Goal: Task Accomplishment & Management: Manage account settings

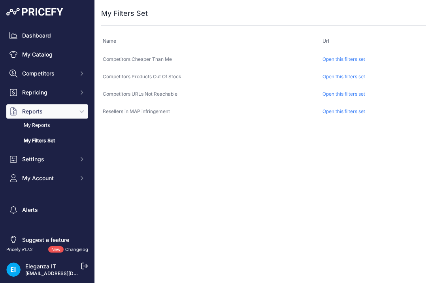
click at [178, 161] on div "Close You are not connected to the internet. ..." at bounding box center [300, 141] width 411 height 283
drag, startPoint x: 206, startPoint y: 152, endPoint x: 156, endPoint y: 152, distance: 50.1
click at [156, 152] on div "Close You are not connected to the internet. ..." at bounding box center [300, 141] width 411 height 283
click at [177, 180] on div "Close You are not connected to the internet. ..." at bounding box center [300, 141] width 411 height 283
drag, startPoint x: 177, startPoint y: 180, endPoint x: 211, endPoint y: 210, distance: 45.0
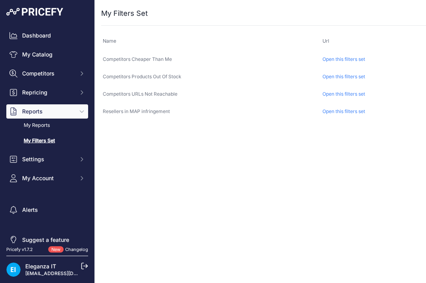
click at [211, 210] on div "Close You are not connected to the internet. ..." at bounding box center [300, 141] width 411 height 283
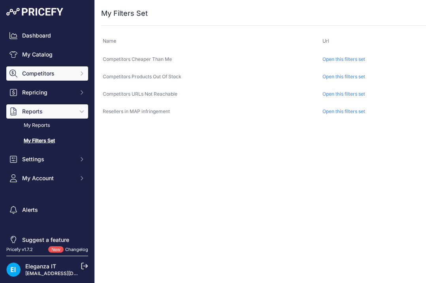
click at [57, 73] on span "Competitors" at bounding box center [48, 73] width 52 height 8
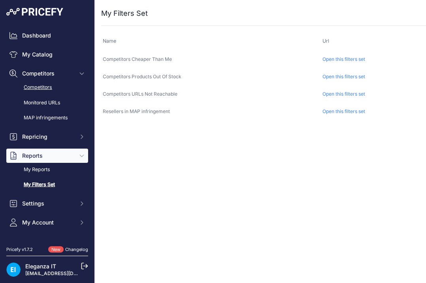
click at [58, 86] on link "Competitors" at bounding box center [47, 88] width 82 height 14
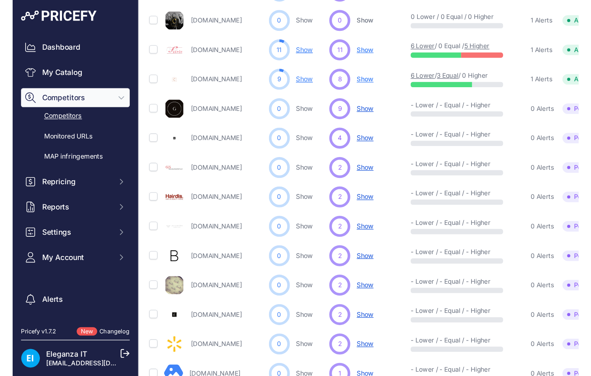
scroll to position [317, 0]
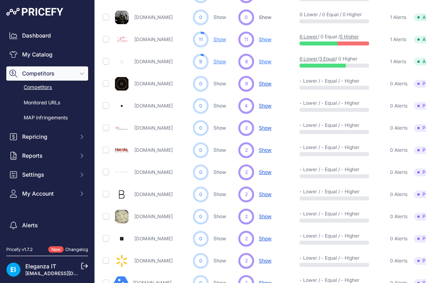
click at [266, 39] on span "Show" at bounding box center [265, 39] width 13 height 6
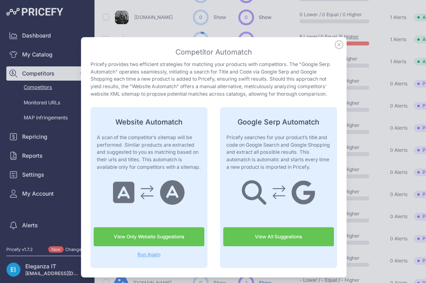
click at [162, 237] on link "View Only Website Suggestions" at bounding box center [149, 236] width 111 height 19
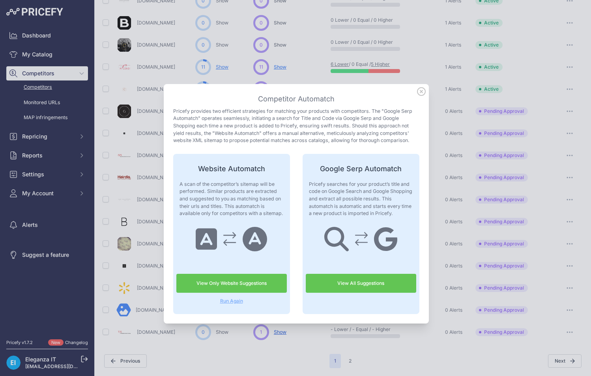
scroll to position [289, 0]
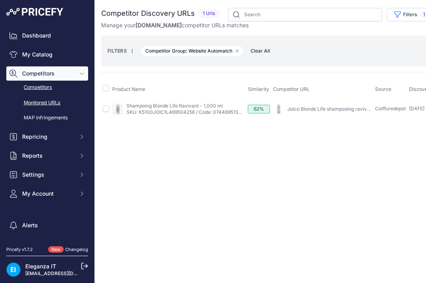
click at [38, 107] on link "Monitored URLs" at bounding box center [47, 103] width 82 height 14
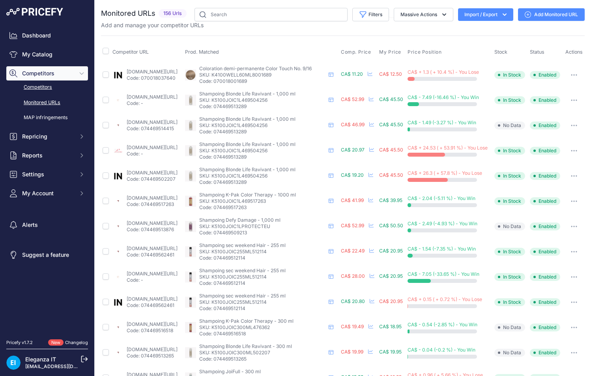
click at [37, 85] on link "Competitors" at bounding box center [47, 88] width 82 height 14
click at [43, 34] on link "Dashboard" at bounding box center [47, 35] width 82 height 14
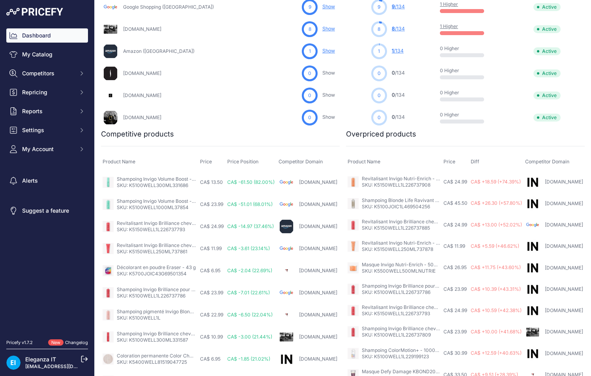
scroll to position [409, 0]
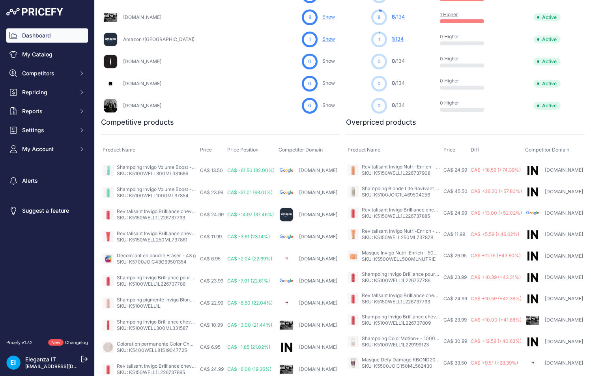
click at [133, 189] on link "Shampoing Invigo Volume Boost - 1000 ml" at bounding box center [164, 189] width 94 height 6
click at [71, 73] on span "Competitors" at bounding box center [48, 73] width 52 height 8
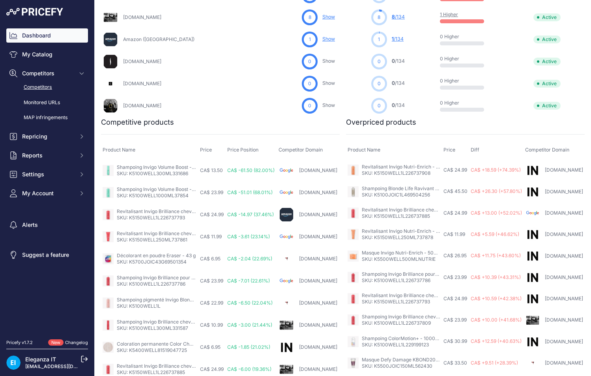
click at [62, 84] on link "Competitors" at bounding box center [47, 88] width 82 height 14
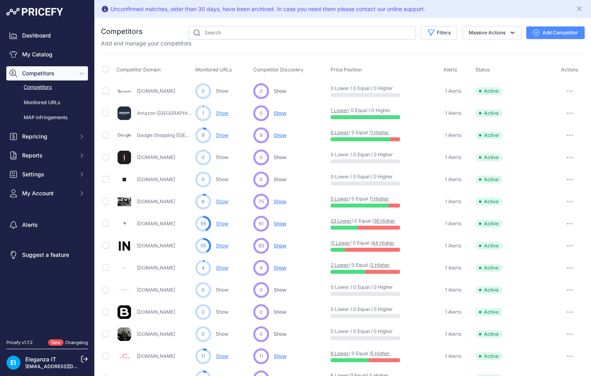
click at [28, 83] on link "Competitors" at bounding box center [47, 88] width 82 height 14
click at [279, 201] on span "Show" at bounding box center [280, 202] width 13 height 6
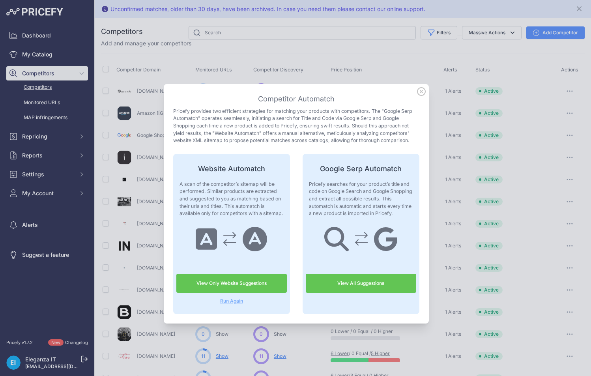
click at [239, 285] on link "View Only Website Suggestions" at bounding box center [231, 283] width 111 height 19
click at [418, 93] on icon at bounding box center [421, 91] width 9 height 9
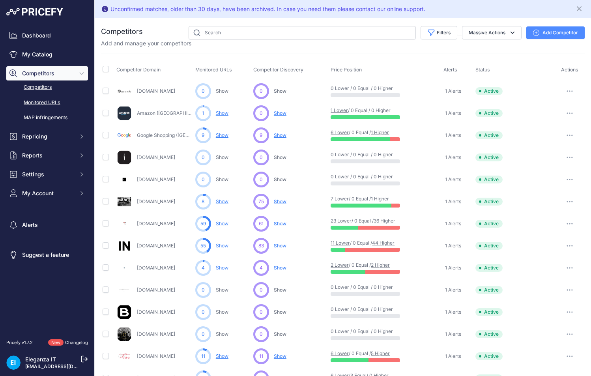
click at [38, 98] on link "Monitored URLs" at bounding box center [47, 103] width 82 height 14
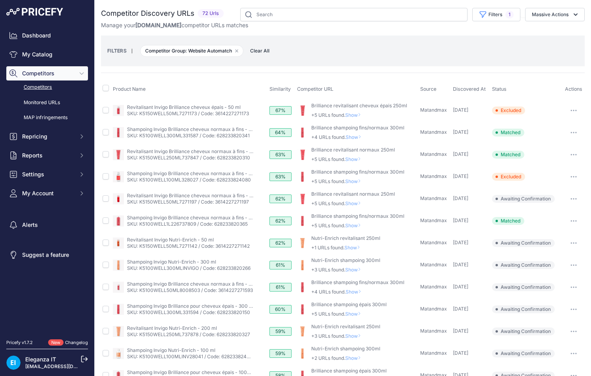
click at [568, 218] on button "button" at bounding box center [574, 221] width 16 height 11
click at [570, 197] on button "button" at bounding box center [574, 198] width 16 height 11
click at [383, 56] on div "FILTERS | Competitor Group: Website Automatch Remove filter option Clear All" at bounding box center [342, 50] width 471 height 21
click at [106, 110] on input "checkbox" at bounding box center [106, 110] width 6 height 6
checkbox input "true"
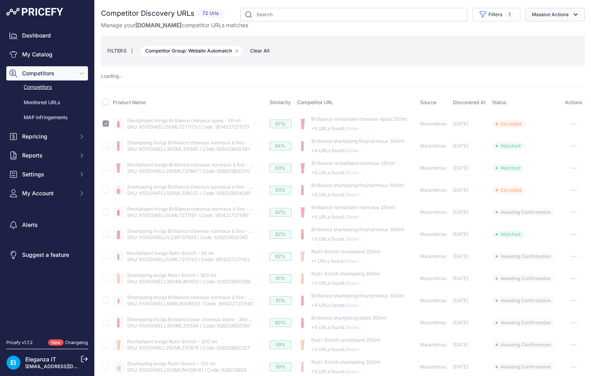
click at [541, 15] on button "Massive Actions" at bounding box center [555, 14] width 60 height 13
click at [412, 50] on div "FILTERS | Competitor Group: Website Automatch Remove filter option Clear All" at bounding box center [342, 50] width 471 height 21
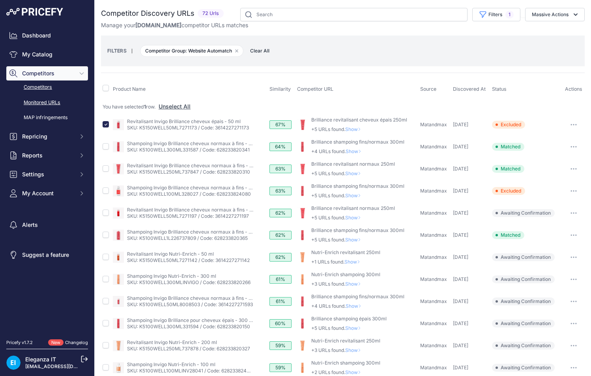
click at [37, 100] on link "Monitored URLs" at bounding box center [47, 103] width 82 height 14
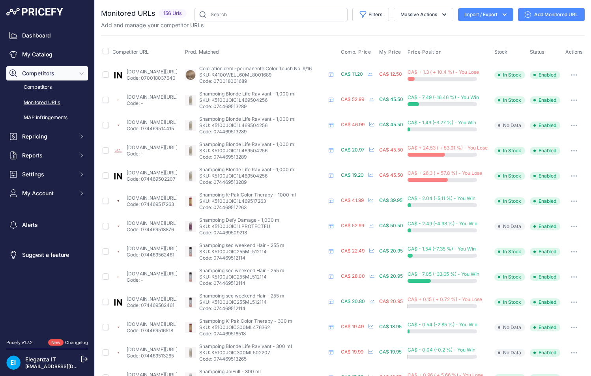
click at [550, 15] on link "Add Monitored URL" at bounding box center [551, 14] width 67 height 13
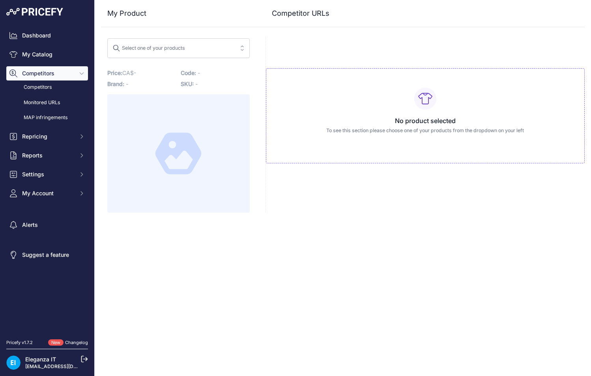
click at [181, 46] on div "Select one of your products" at bounding box center [149, 47] width 73 height 10
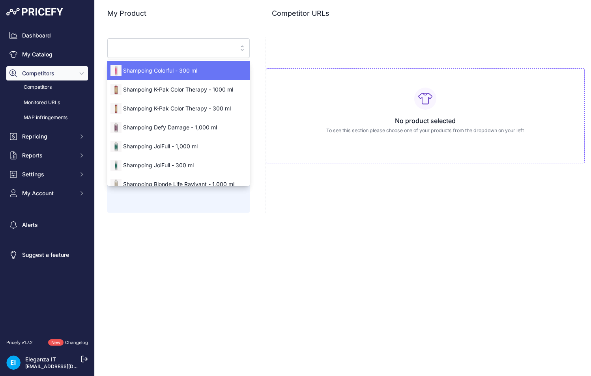
click at [183, 46] on input "search" at bounding box center [173, 48] width 121 height 13
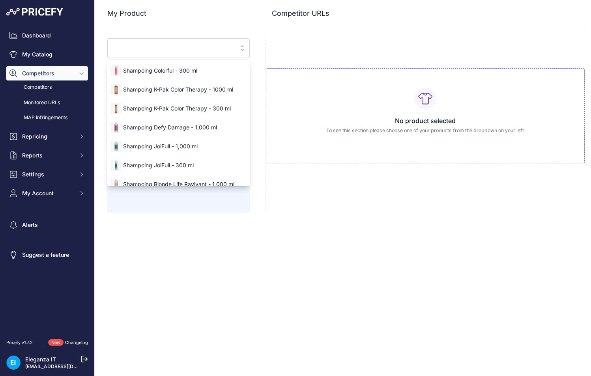
click at [257, 44] on div "My Product Competitor URLs" at bounding box center [343, 106] width 484 height 213
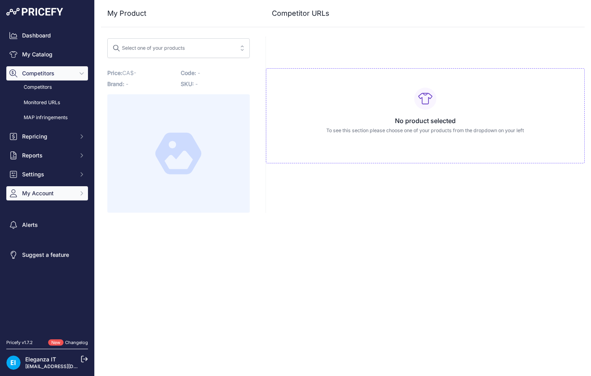
click at [52, 195] on span "My Account" at bounding box center [48, 193] width 52 height 8
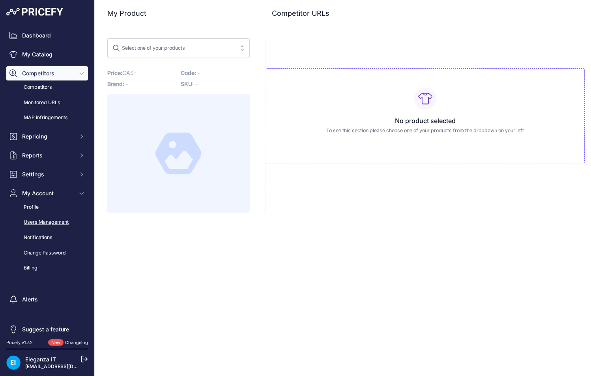
click at [38, 218] on link "Users Management" at bounding box center [47, 223] width 82 height 14
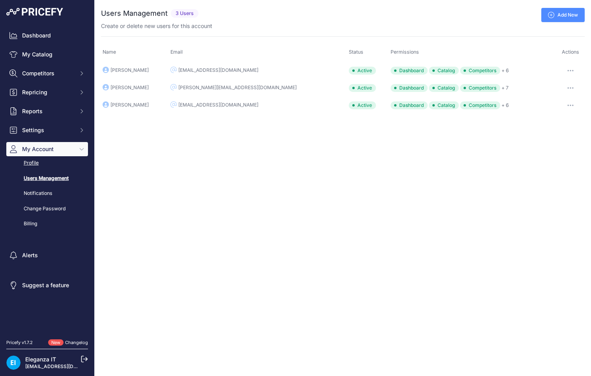
click at [30, 161] on link "Profile" at bounding box center [47, 163] width 82 height 14
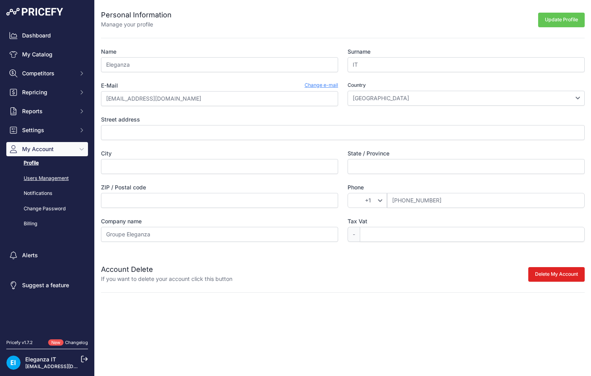
click at [30, 176] on link "Users Management" at bounding box center [47, 179] width 82 height 14
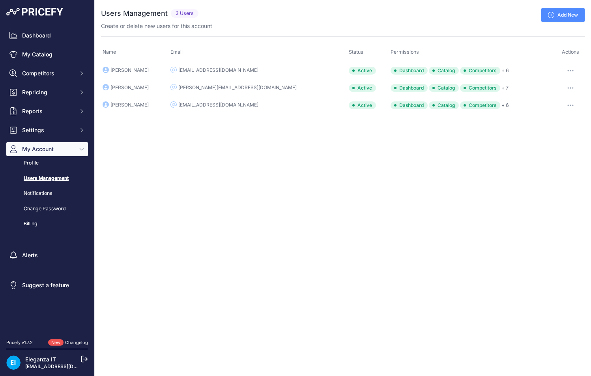
click at [568, 71] on icon "button" at bounding box center [571, 71] width 6 height 2
click at [547, 84] on link "Edit" at bounding box center [558, 87] width 51 height 13
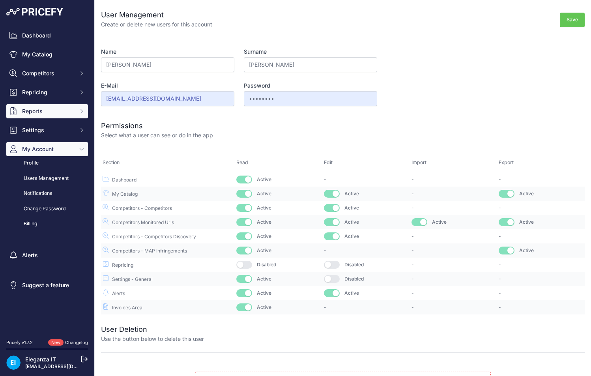
click at [61, 111] on span "Reports" at bounding box center [48, 111] width 52 height 8
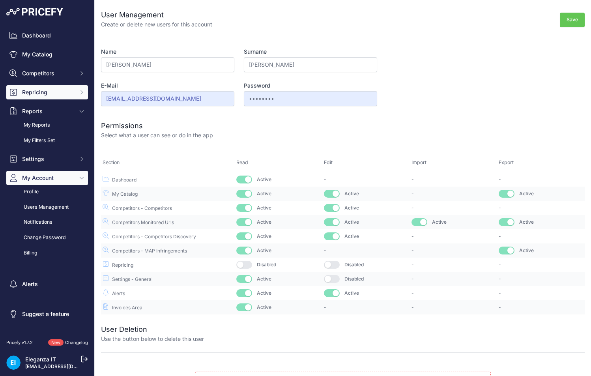
click at [59, 91] on span "Repricing" at bounding box center [48, 92] width 52 height 8
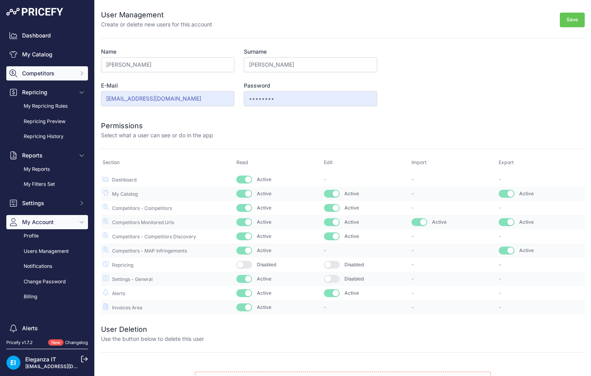
click at [60, 74] on span "Competitors" at bounding box center [48, 73] width 52 height 8
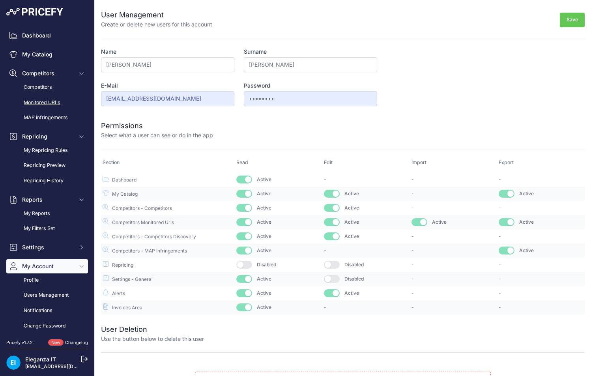
click at [46, 98] on link "Monitored URLs" at bounding box center [47, 103] width 82 height 14
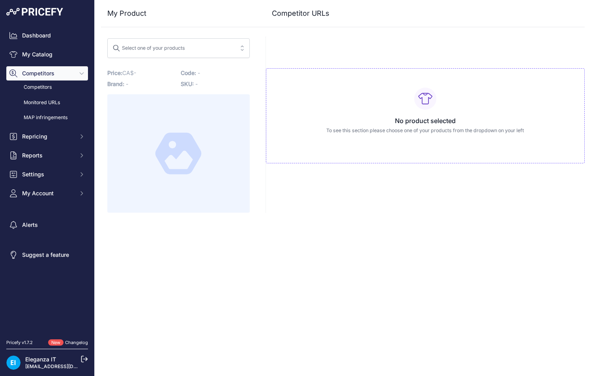
click at [202, 47] on span "Select one of your products" at bounding box center [173, 48] width 121 height 13
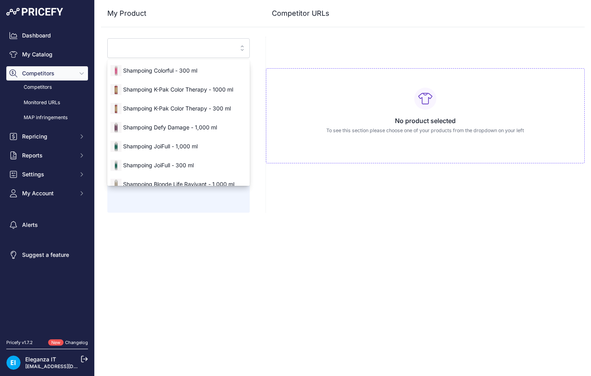
click at [207, 55] on button "Select one of your products" at bounding box center [178, 48] width 143 height 20
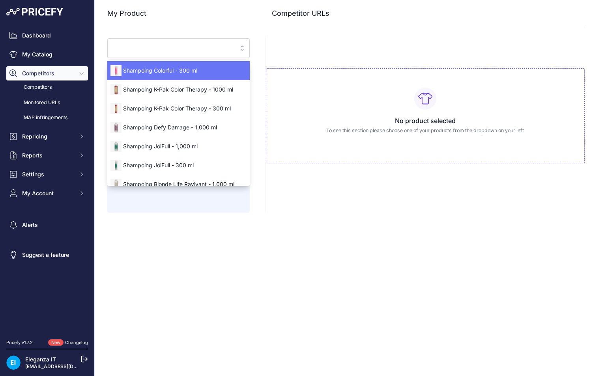
click at [204, 45] on input "search" at bounding box center [173, 48] width 121 height 13
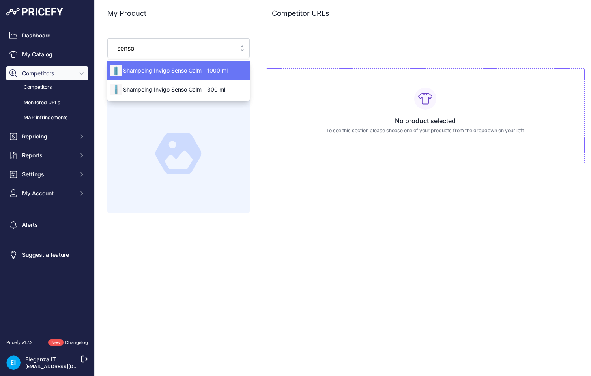
type input "senso"
click at [151, 68] on span "Shampoing Invigo Senso Calm - 1000 ml" at bounding box center [178, 71] width 143 height 8
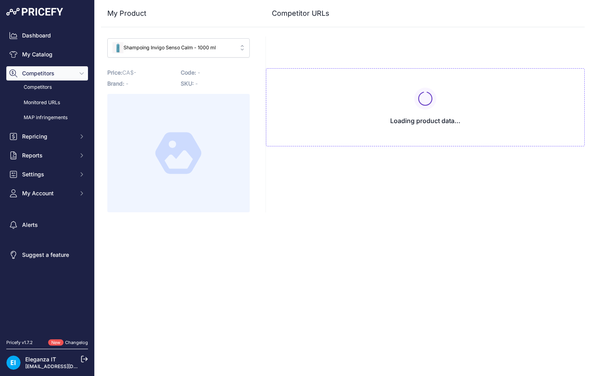
type input "www.entrepotdelacoiffure.com/us/copy-of-wella-invigo-senso-calm-shampooing-300m…"
type input "www.industriacoiffure.ca/us/invigo-senso-calm-shampooing.html?prirule_jdsnikfkf…"
type input "www.entrepotdelacoiffure.com/us/copy-of-wella-invigo-senso-calm-shampooing-300m…"
type input "www.industriacoiffure.ca/us/invigo-senso-calm-shampooing.html?prirule_jdsnikfkf…"
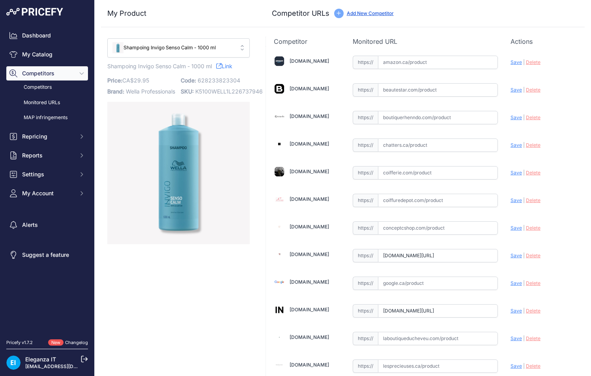
click at [260, 160] on div "My Product Competitor URLs" at bounding box center [343, 244] width 484 height 488
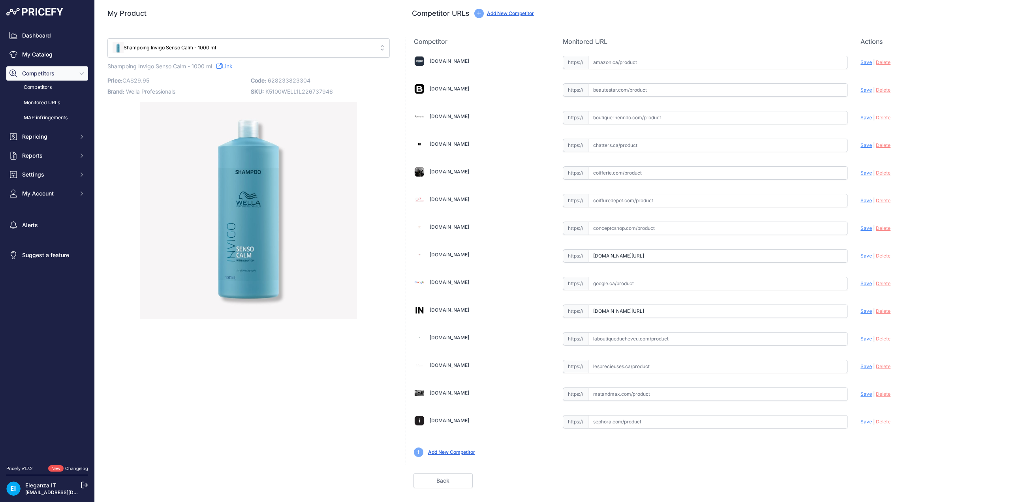
click at [366, 48] on span "Shampoing Invigo Senso Calm - 1000 ml" at bounding box center [243, 48] width 261 height 8
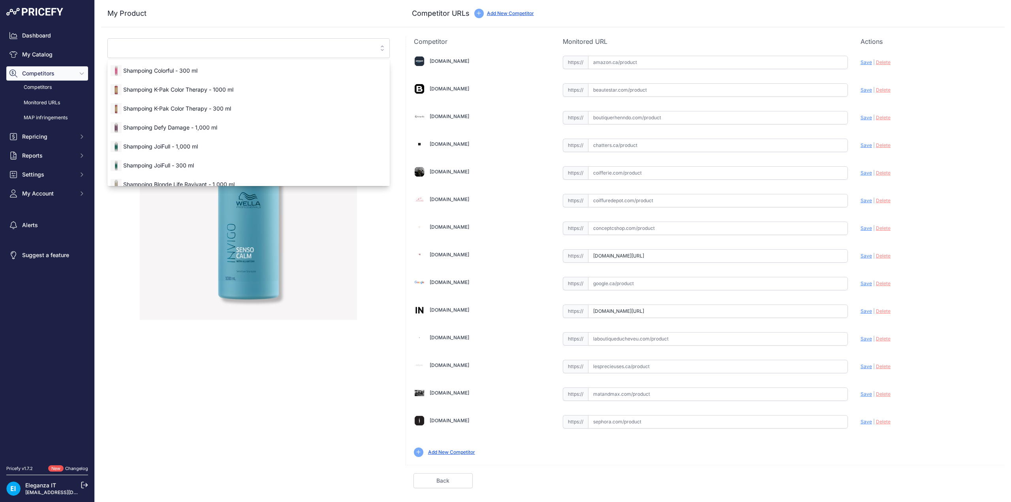
click at [248, 49] on input "search" at bounding box center [243, 48] width 261 height 13
click at [371, 210] on div at bounding box center [248, 211] width 282 height 217
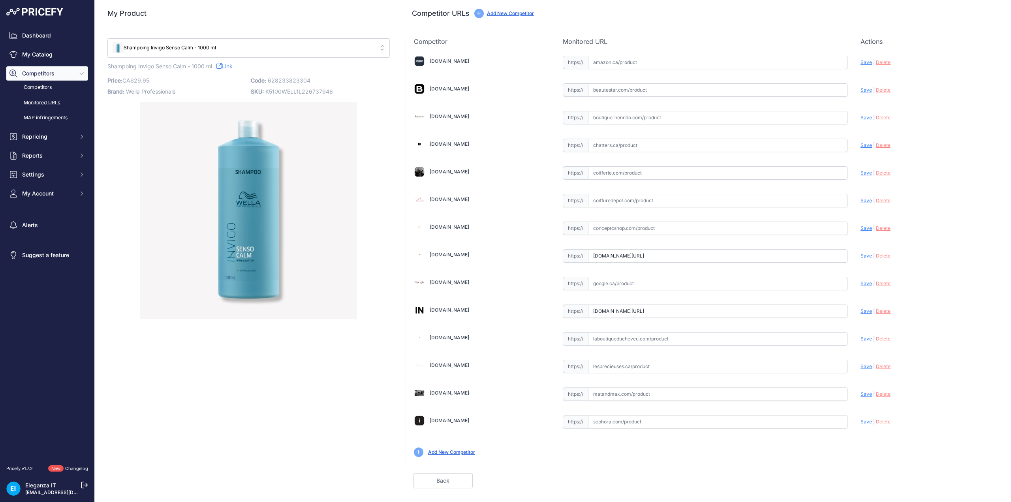
click at [44, 101] on link "Monitored URLs" at bounding box center [47, 103] width 82 height 14
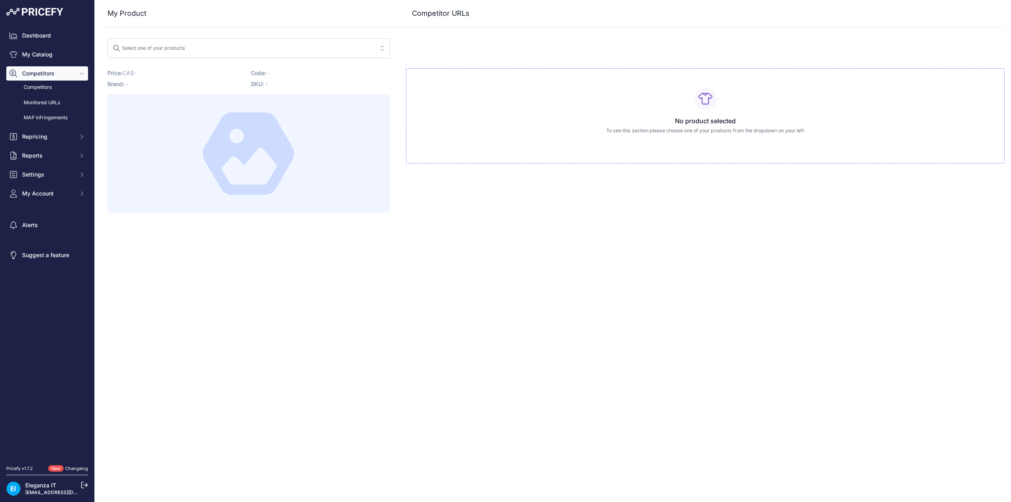
click at [252, 49] on span "Select one of your products" at bounding box center [243, 48] width 261 height 13
click at [107, 38] on button "Select one of your products senso" at bounding box center [248, 48] width 282 height 20
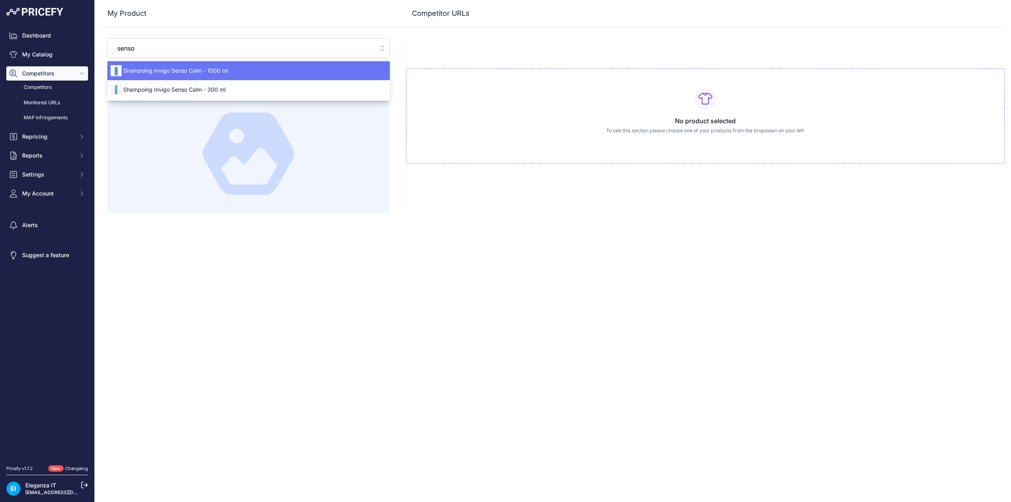
type input "senso"
click at [219, 69] on span "Shampoing Invigo Senso Calm - 1000 ml" at bounding box center [248, 71] width 282 height 8
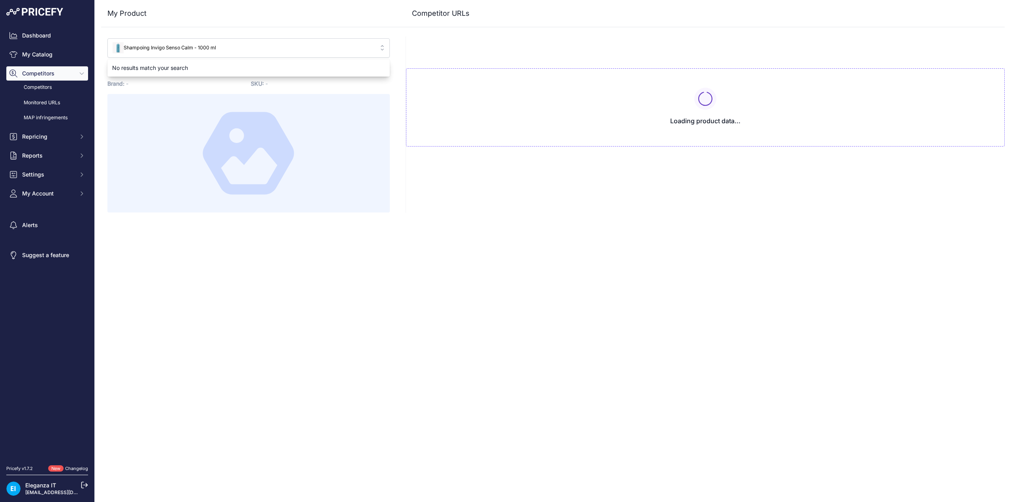
type input "[DOMAIN_NAME][URL]"
type input "www.industriacoiffure.ca/us/invigo-senso-calm-shampooing.html?prirule_jdsnikfkf…"
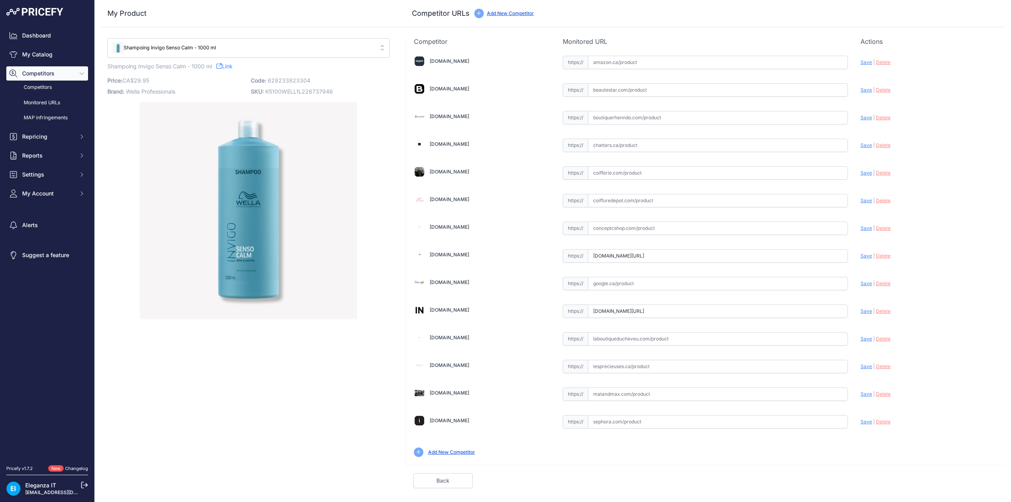
click at [655, 284] on input "text" at bounding box center [718, 283] width 260 height 13
click at [683, 283] on input "text" at bounding box center [718, 283] width 260 height 13
click at [720, 343] on input "text" at bounding box center [718, 338] width 260 height 13
click at [722, 338] on input "text" at bounding box center [718, 338] width 260 height 13
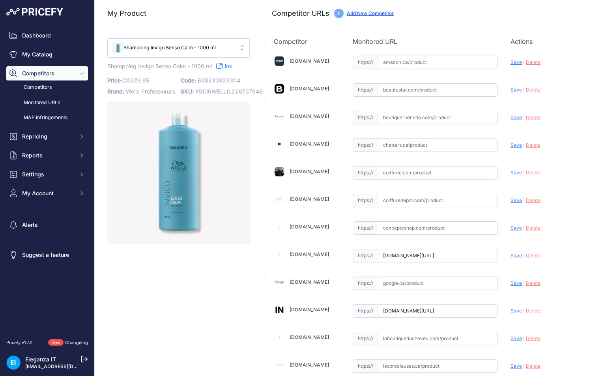
click at [253, 173] on div "Shampoing Invigo Senso Calm - 1000 ml No results match your search Price: 29.95…" at bounding box center [178, 262] width 155 height 451
click at [217, 45] on span "Shampoing Invigo Senso Calm - 1000 ml" at bounding box center [173, 48] width 121 height 8
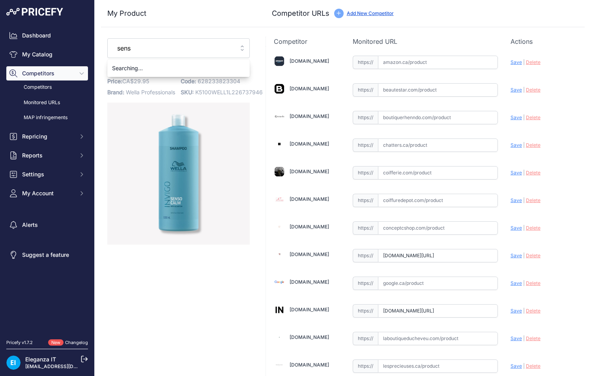
type input "senso"
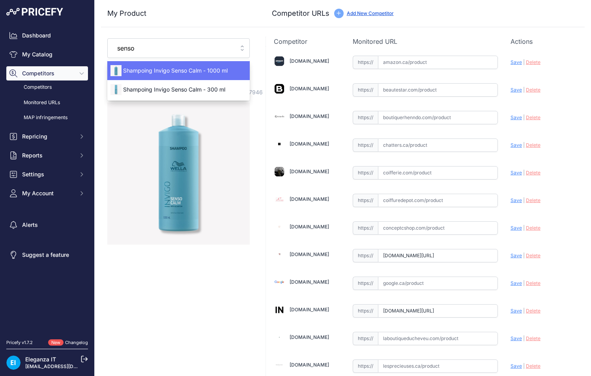
click at [223, 48] on input "senso" at bounding box center [173, 48] width 121 height 13
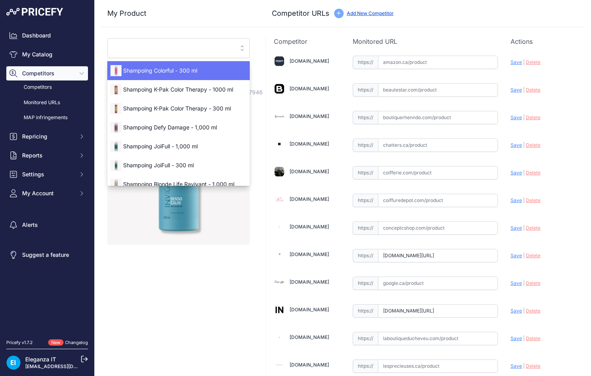
click at [221, 26] on div "My Product Competitor URLs" at bounding box center [343, 13] width 484 height 27
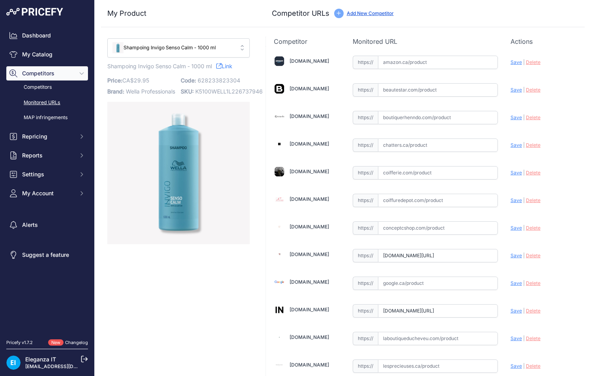
click at [37, 100] on link "Monitored URLs" at bounding box center [47, 103] width 82 height 14
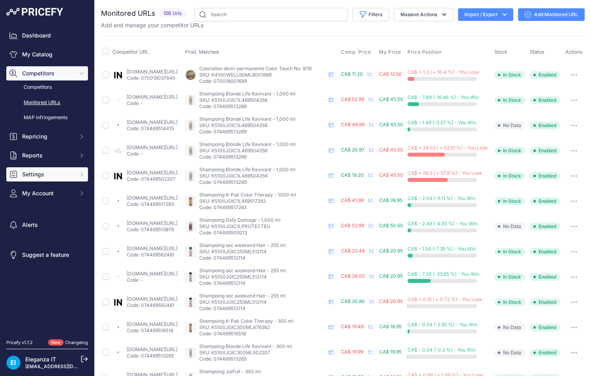
click at [45, 176] on span "Settings" at bounding box center [48, 175] width 52 height 8
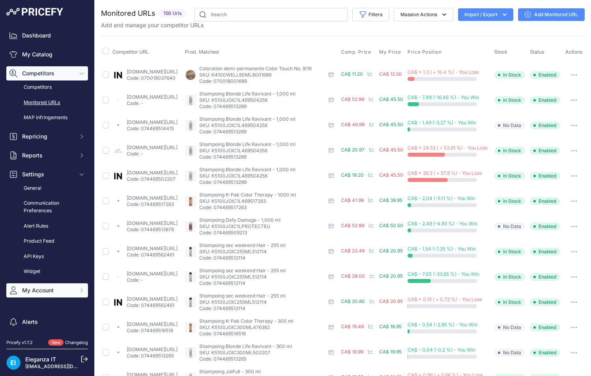
click at [49, 290] on span "My Account" at bounding box center [48, 291] width 52 height 8
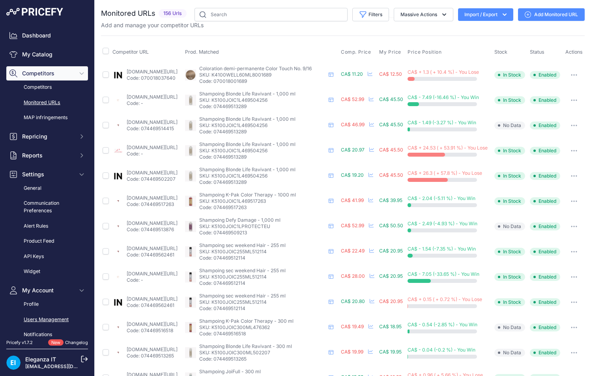
click at [44, 316] on link "Users Management" at bounding box center [47, 320] width 82 height 14
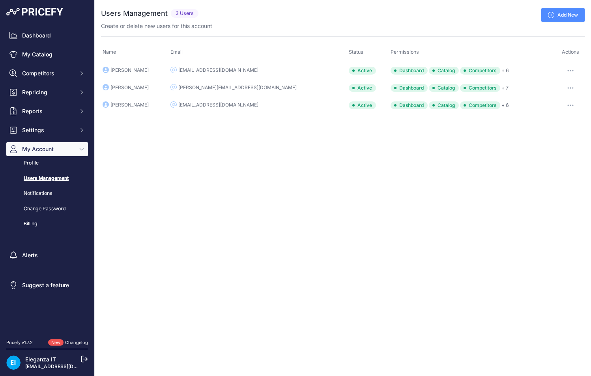
click at [570, 103] on button "button" at bounding box center [571, 105] width 16 height 11
click at [549, 120] on link "Edit" at bounding box center [558, 122] width 51 height 13
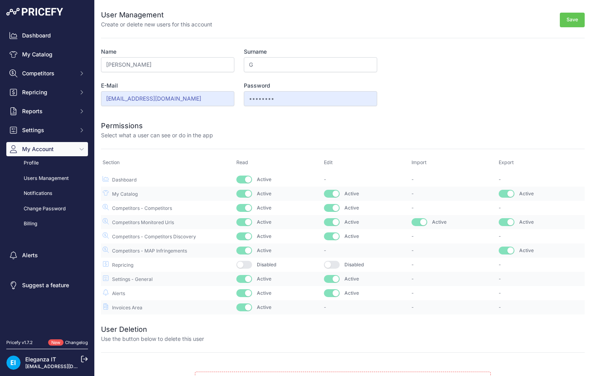
click at [242, 265] on button "button" at bounding box center [244, 265] width 16 height 8
click at [332, 264] on button "button" at bounding box center [332, 265] width 16 height 8
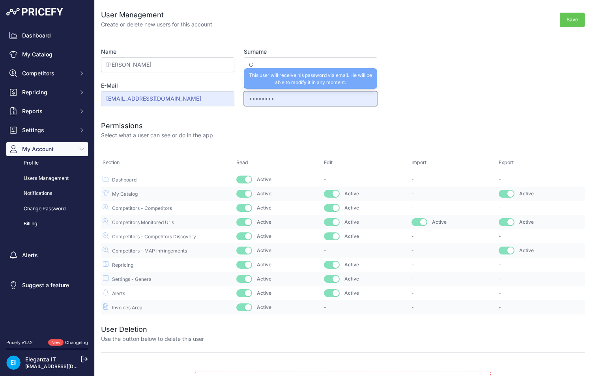
click at [335, 100] on input "••••••••" at bounding box center [310, 98] width 133 height 15
click at [346, 98] on input "••••••••" at bounding box center [310, 98] width 133 height 15
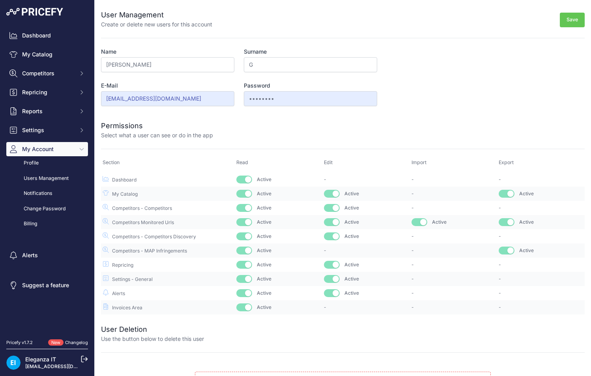
click at [568, 20] on button "Save" at bounding box center [572, 20] width 25 height 15
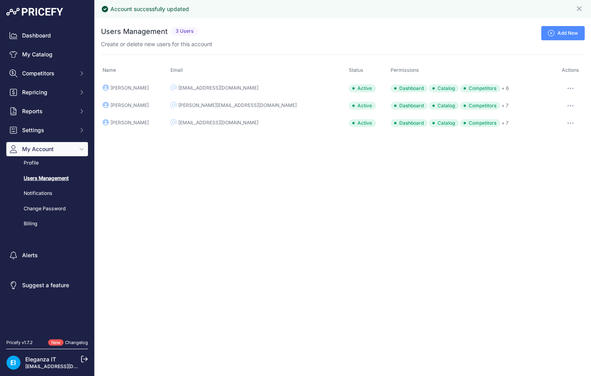
click at [567, 86] on button "button" at bounding box center [571, 88] width 16 height 11
click at [554, 104] on link "Edit" at bounding box center [558, 105] width 51 height 13
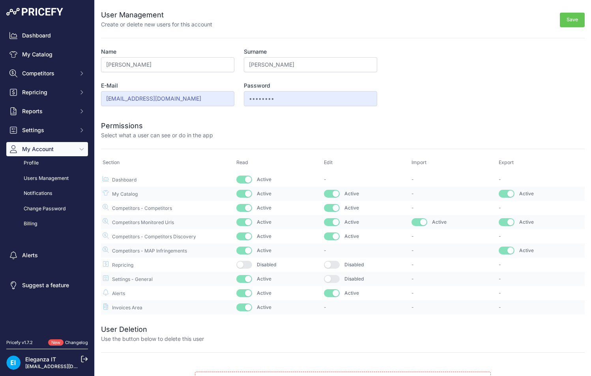
click at [332, 265] on button "button" at bounding box center [332, 265] width 16 height 8
click at [331, 279] on button "button" at bounding box center [332, 279] width 16 height 8
click at [243, 265] on button "button" at bounding box center [244, 265] width 16 height 8
click at [564, 15] on div "Save" at bounding box center [398, 18] width 373 height 19
click at [564, 18] on button "Save" at bounding box center [572, 20] width 25 height 15
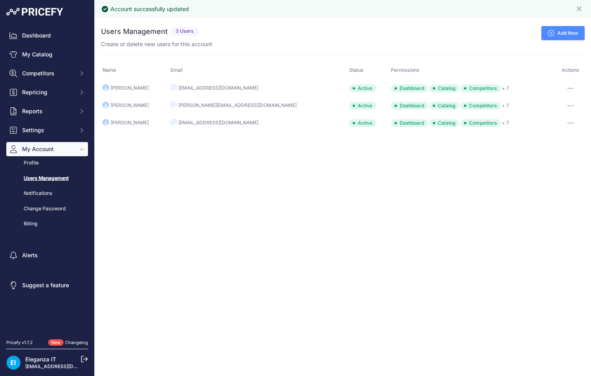
click at [364, 180] on div "Account successfully updated Close You are not connected to the internet." at bounding box center [343, 188] width 497 height 376
click at [414, 199] on div "Account successfully updated Close You are not connected to the internet." at bounding box center [343, 188] width 497 height 376
click at [34, 128] on span "Settings" at bounding box center [48, 130] width 52 height 8
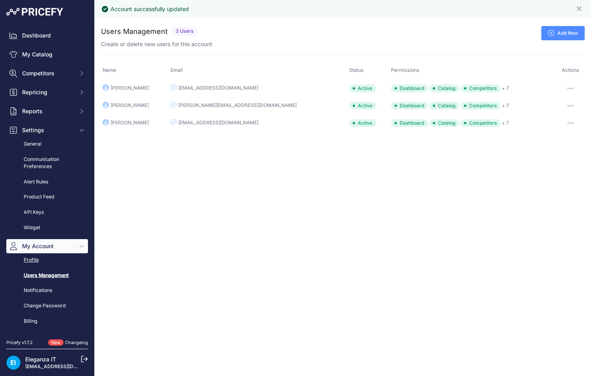
click at [33, 259] on link "Profile" at bounding box center [47, 260] width 82 height 14
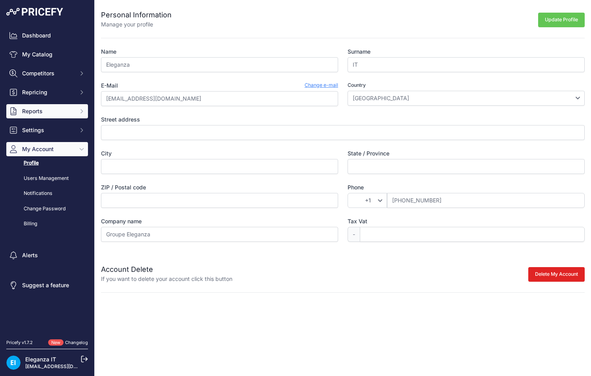
click at [44, 113] on span "Reports" at bounding box center [48, 111] width 52 height 8
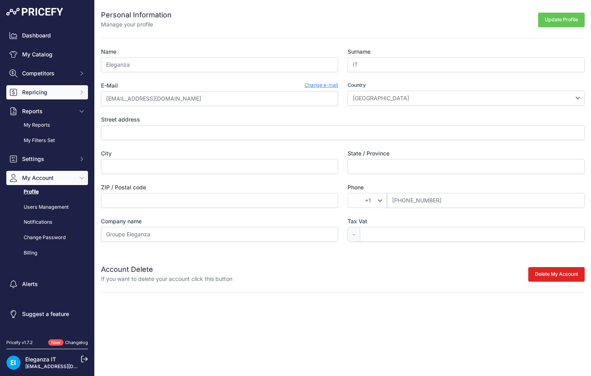
click at [51, 91] on span "Repricing" at bounding box center [48, 92] width 52 height 8
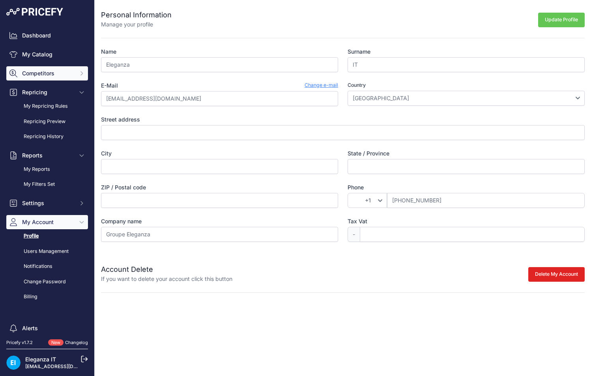
click at [49, 73] on span "Competitors" at bounding box center [48, 73] width 52 height 8
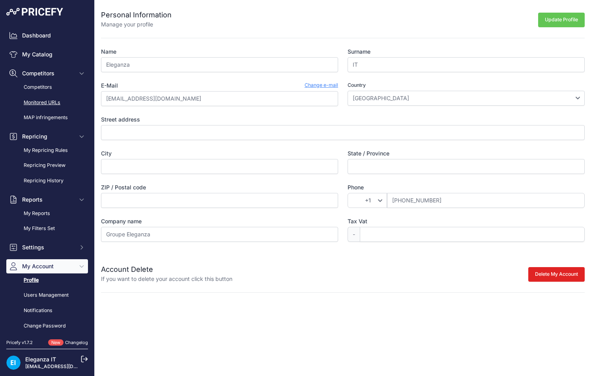
click at [46, 105] on link "Monitored URLs" at bounding box center [47, 103] width 82 height 14
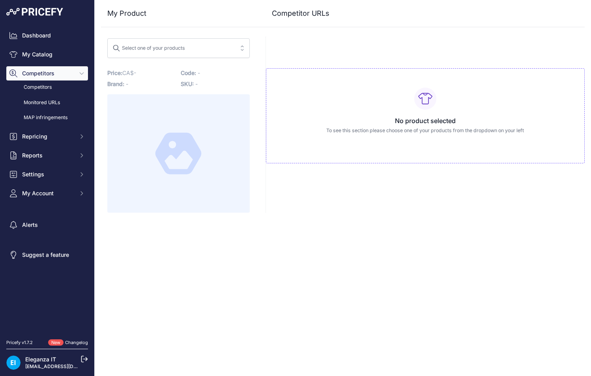
click at [365, 220] on div "Close My Product Competitor URLs" at bounding box center [343, 188] width 497 height 376
click at [401, 231] on div "Close My Product Competitor URLs" at bounding box center [343, 188] width 497 height 376
click at [146, 46] on div "Select one of your products" at bounding box center [149, 47] width 73 height 10
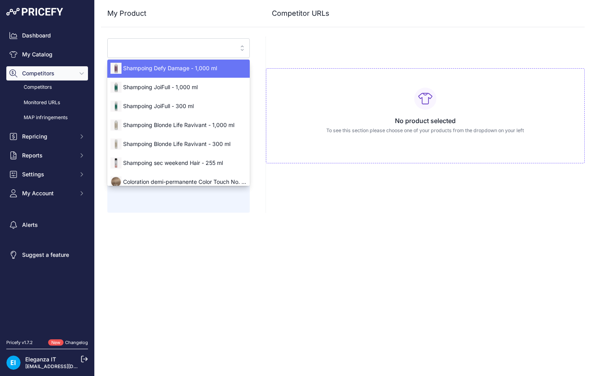
scroll to position [66, 0]
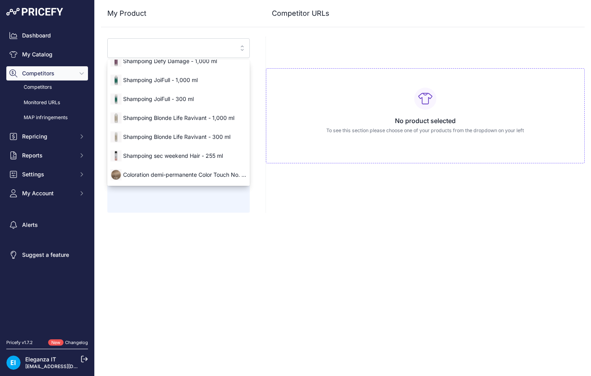
click at [155, 253] on div "Close My Product Competitor URLs" at bounding box center [343, 188] width 497 height 376
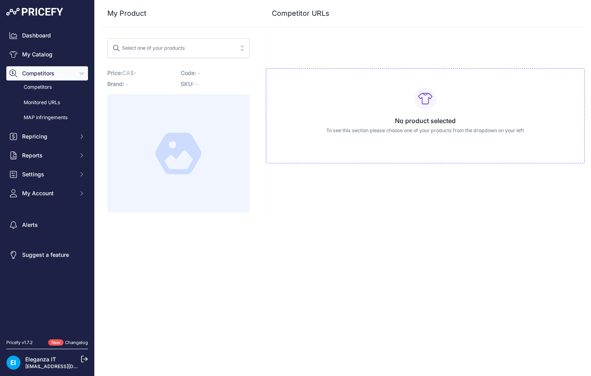
drag, startPoint x: 203, startPoint y: 253, endPoint x: 184, endPoint y: 254, distance: 19.4
click at [202, 253] on div "Close My Product Competitor URLs" at bounding box center [343, 188] width 497 height 376
click at [183, 254] on div "Close My Product Competitor URLs" at bounding box center [343, 188] width 497 height 376
click at [159, 263] on div "Close My Product Competitor URLs" at bounding box center [343, 188] width 497 height 376
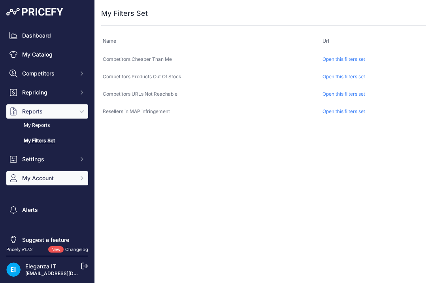
click at [47, 174] on span "My Account" at bounding box center [48, 178] width 52 height 8
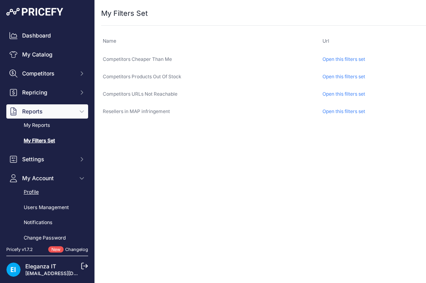
click at [41, 192] on link "Profile" at bounding box center [47, 192] width 82 height 14
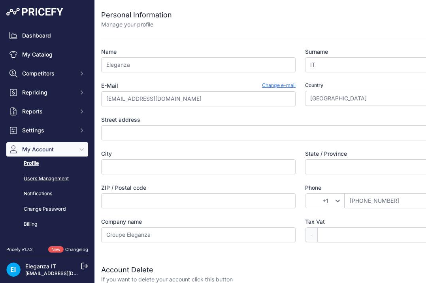
click at [42, 179] on link "Users Management" at bounding box center [47, 179] width 82 height 14
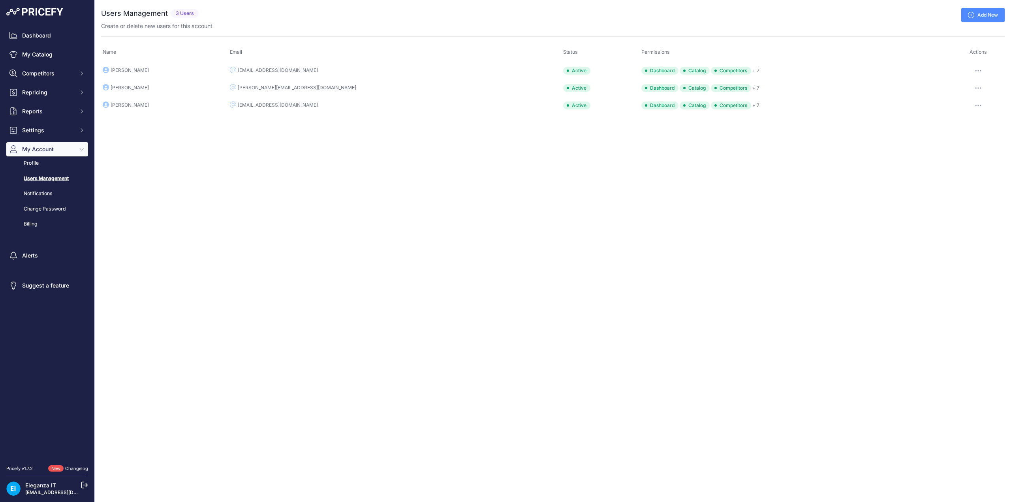
click at [425, 70] on icon "button" at bounding box center [978, 71] width 6 height 2
drag, startPoint x: 889, startPoint y: 169, endPoint x: 898, endPoint y: 178, distance: 12.0
click at [425, 170] on div "Close You are not connected to the internet. ..." at bounding box center [553, 251] width 916 height 502
click at [425, 64] on td "Edit Re-send inviation email" at bounding box center [977, 71] width 53 height 18
click at [425, 70] on icon "button" at bounding box center [977, 70] width 1 height 1
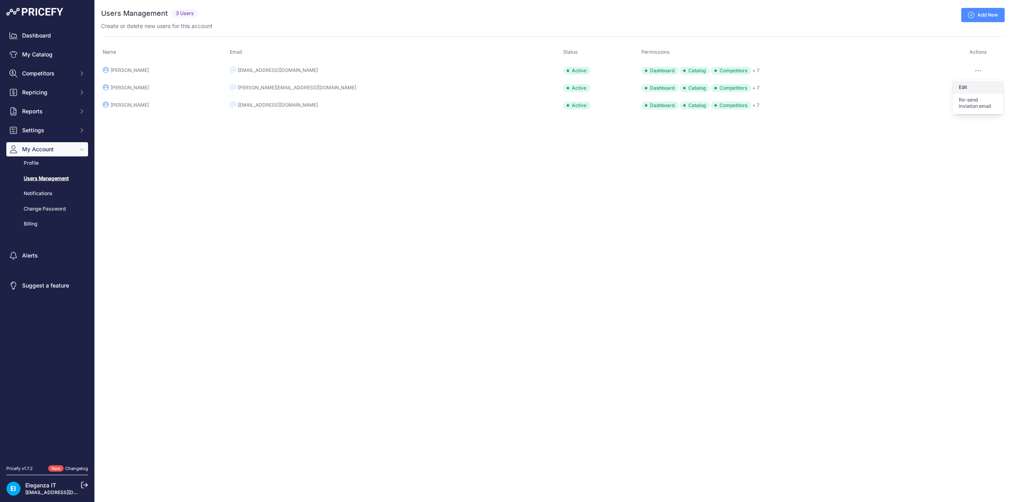
click at [425, 84] on link "Edit" at bounding box center [977, 87] width 51 height 13
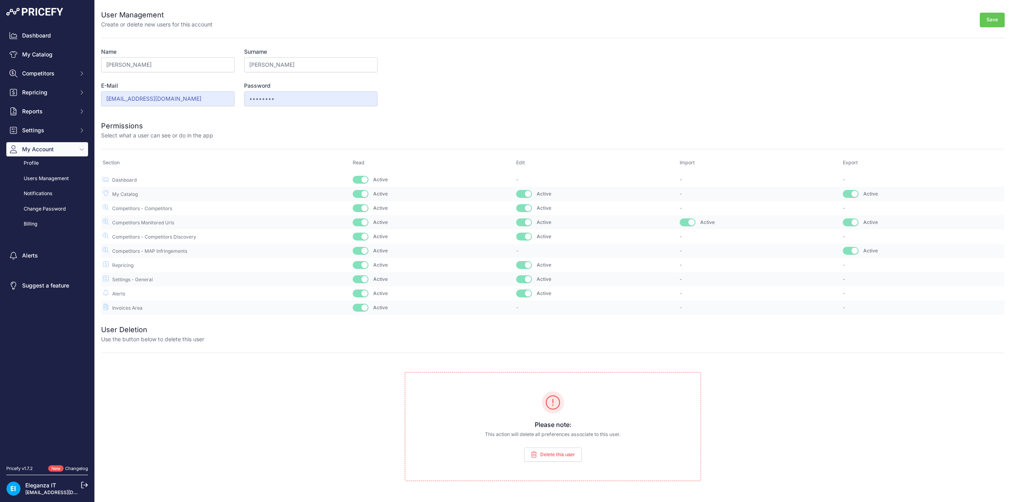
click at [555, 453] on span "Delete this user" at bounding box center [557, 454] width 35 height 6
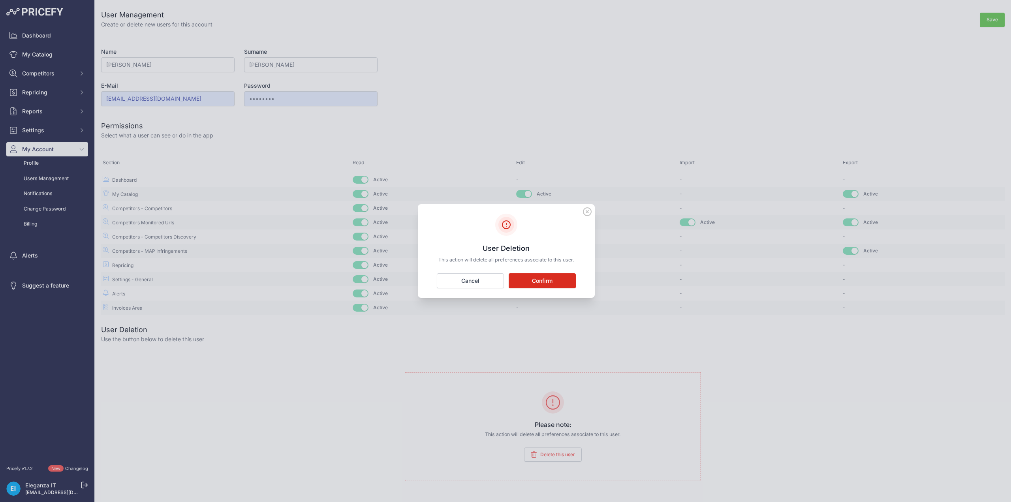
click at [553, 283] on button "Confirm" at bounding box center [541, 280] width 67 height 15
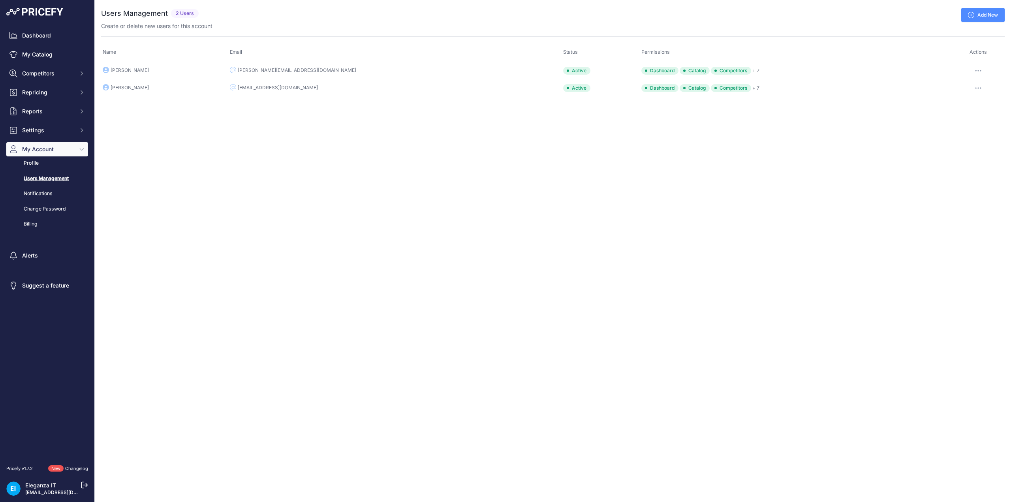
click at [974, 85] on button "button" at bounding box center [978, 88] width 16 height 11
click at [962, 99] on link "Edit" at bounding box center [977, 104] width 51 height 13
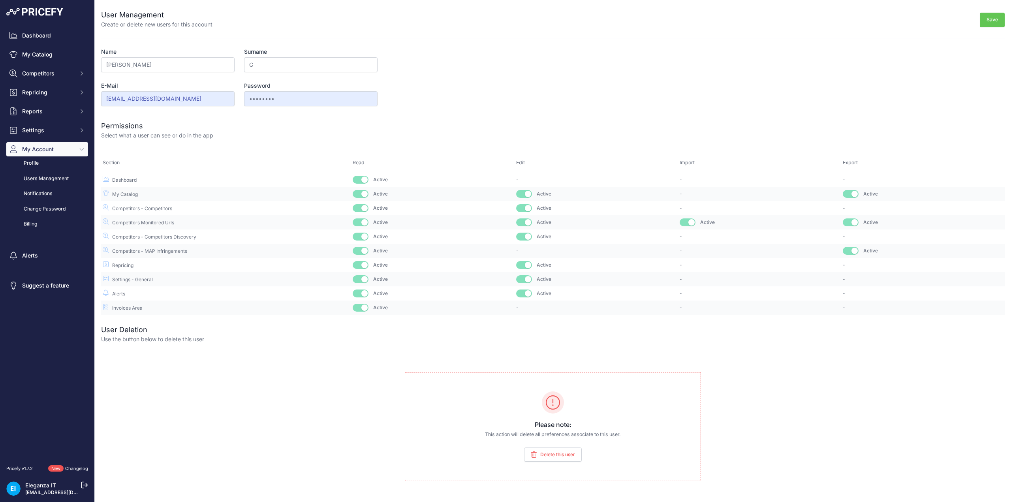
click at [545, 451] on button "Delete this user" at bounding box center [553, 454] width 58 height 14
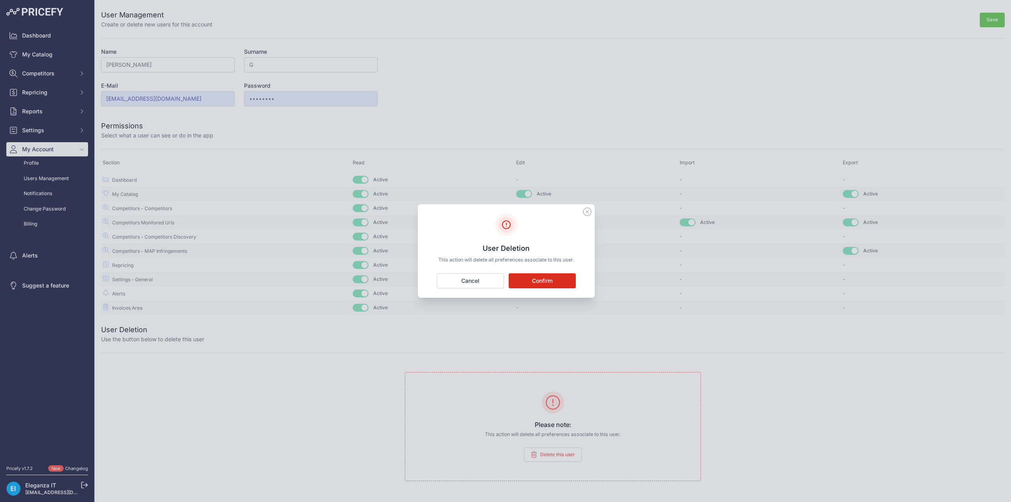
click at [542, 281] on button "Confirm" at bounding box center [541, 280] width 67 height 15
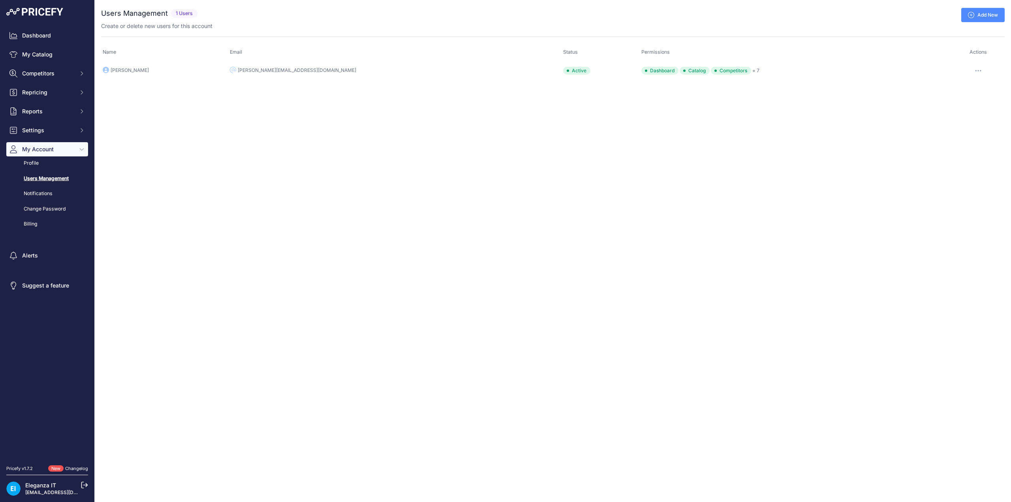
click at [981, 13] on link "Add New" at bounding box center [982, 15] width 43 height 14
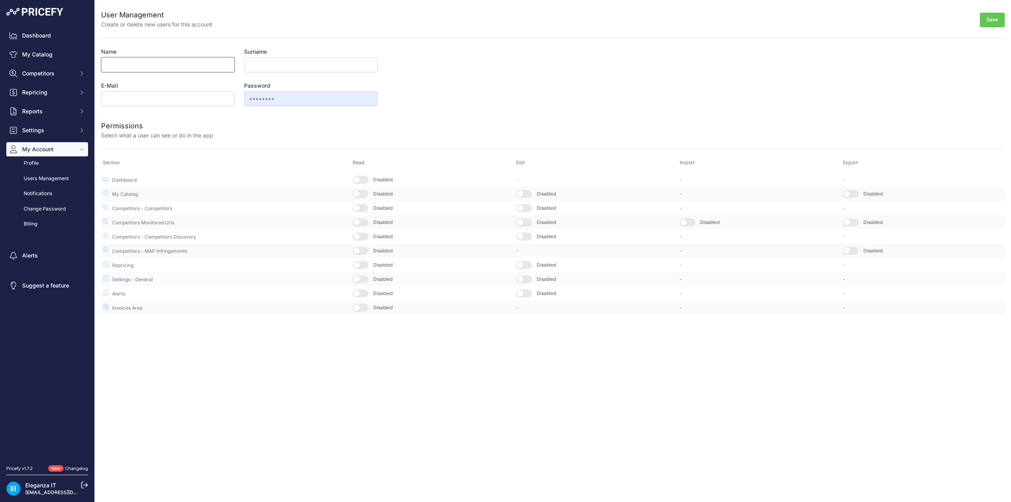
click at [168, 61] on input "Name" at bounding box center [167, 64] width 133 height 15
type input "Audrey"
click at [182, 99] on input "E-Mail" at bounding box center [167, 98] width 133 height 15
type input "a"
click at [135, 101] on input "E-Mail" at bounding box center [167, 98] width 133 height 15
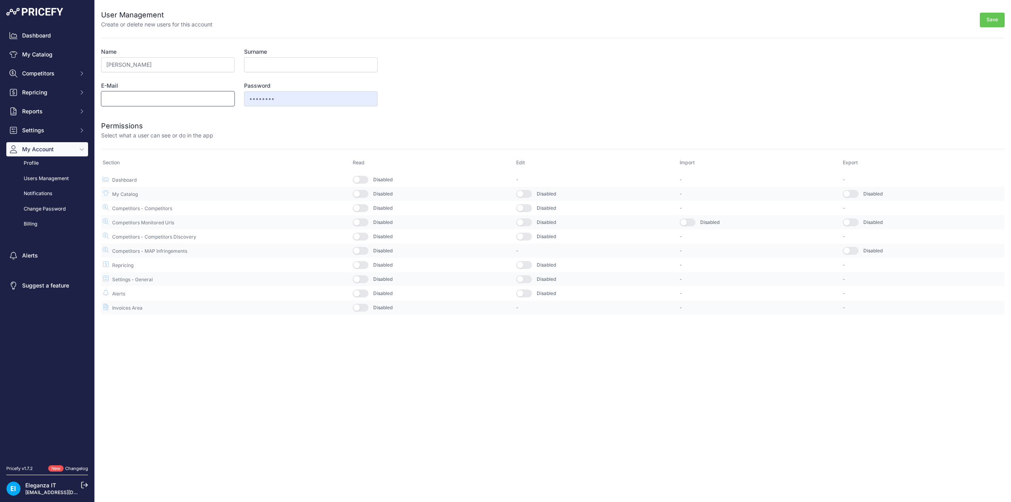
paste input "agirard@groupeeleganza.ca"
type input "agirard@groupeeleganza.ca"
click at [287, 65] on input "Surname" at bounding box center [310, 64] width 133 height 15
click at [257, 128] on div at bounding box center [608, 129] width 791 height 19
drag, startPoint x: 301, startPoint y: 98, endPoint x: 308, endPoint y: 91, distance: 10.3
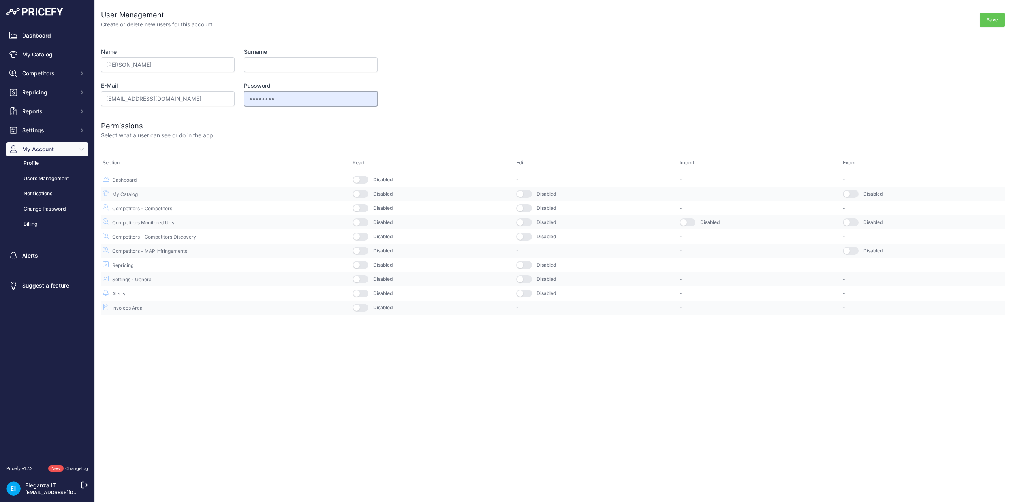
click at [218, 96] on div "Name Audrey Surname E-Mail agirard@groupeeleganza.ca Password •••••••• This use…" at bounding box center [239, 77] width 276 height 58
click at [304, 97] on input "••••••••" at bounding box center [310, 98] width 133 height 15
click at [306, 122] on div at bounding box center [608, 129] width 791 height 19
click at [362, 179] on button "button" at bounding box center [361, 180] width 16 height 8
drag, startPoint x: 362, startPoint y: 189, endPoint x: 359, endPoint y: 197, distance: 8.2
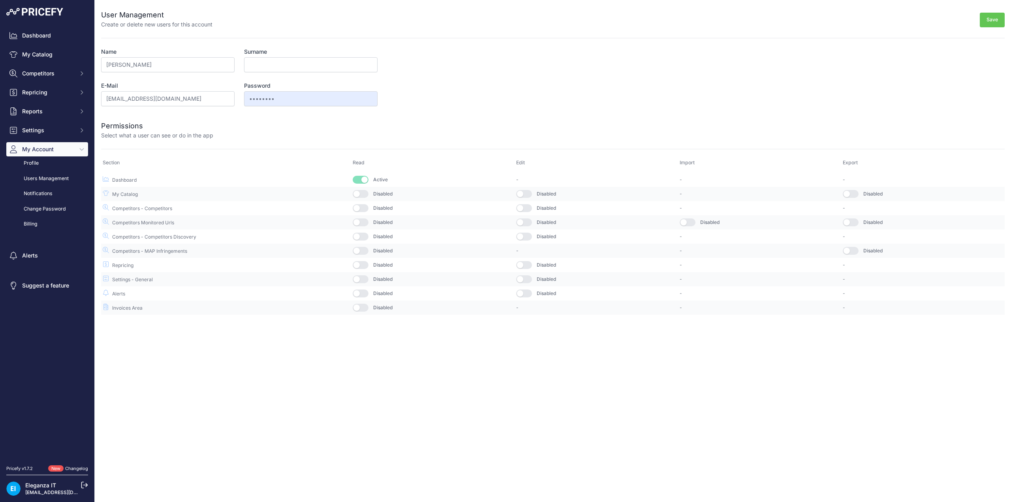
click at [362, 190] on button "button" at bounding box center [361, 194] width 16 height 8
drag, startPoint x: 363, startPoint y: 216, endPoint x: 360, endPoint y: 222, distance: 7.2
click at [363, 215] on td "Disabled" at bounding box center [432, 222] width 163 height 14
click at [366, 206] on button "button" at bounding box center [361, 208] width 16 height 8
click at [364, 224] on button "button" at bounding box center [361, 222] width 16 height 8
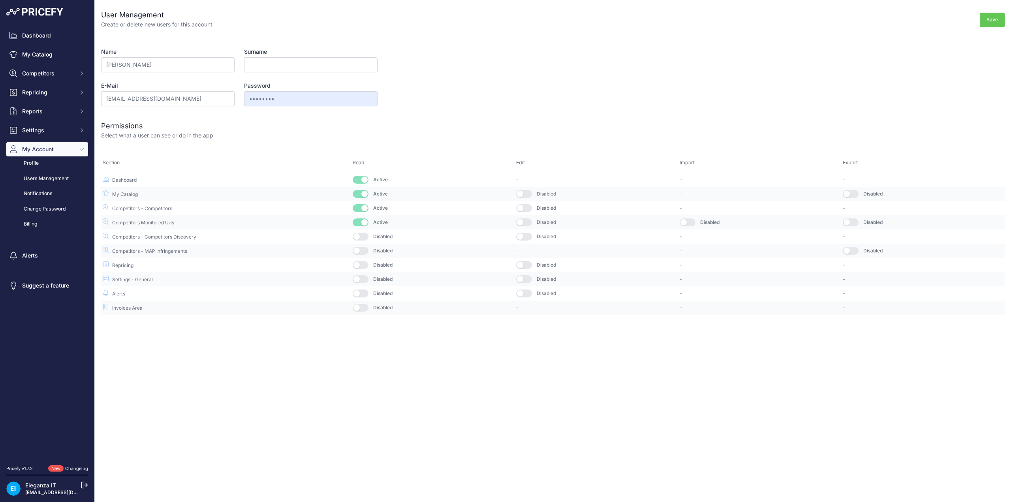
click at [365, 234] on button "button" at bounding box center [361, 237] width 16 height 8
drag, startPoint x: 364, startPoint y: 246, endPoint x: 364, endPoint y: 258, distance: 11.8
click at [364, 247] on button "button" at bounding box center [361, 251] width 16 height 8
drag, startPoint x: 364, startPoint y: 261, endPoint x: 362, endPoint y: 271, distance: 10.5
click at [364, 261] on button "button" at bounding box center [361, 265] width 16 height 8
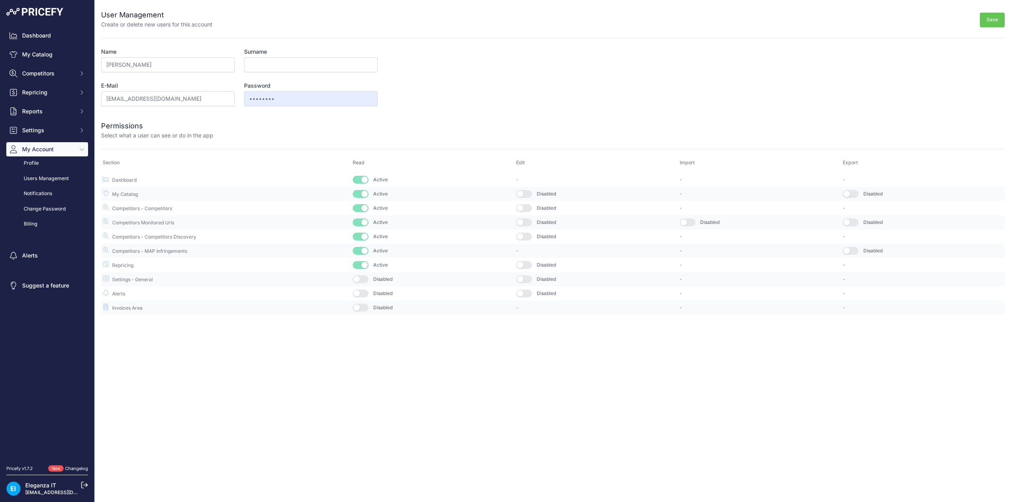
drag, startPoint x: 361, startPoint y: 278, endPoint x: 362, endPoint y: 293, distance: 15.0
click at [362, 278] on button "button" at bounding box center [361, 279] width 16 height 8
click at [363, 293] on button "button" at bounding box center [361, 293] width 16 height 8
click at [363, 314] on td "Disabled" at bounding box center [432, 307] width 163 height 14
click at [367, 305] on button "button" at bounding box center [361, 308] width 16 height 8
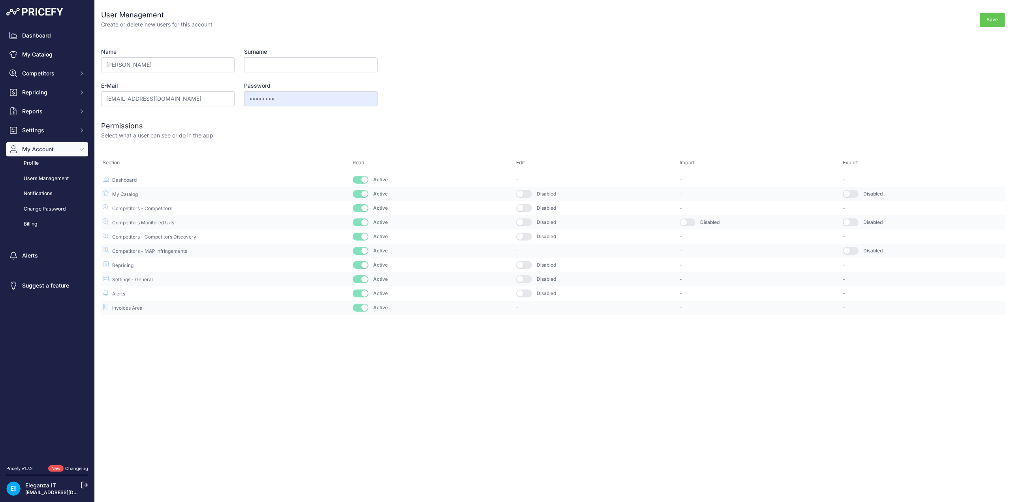
click at [529, 294] on button "button" at bounding box center [524, 293] width 16 height 8
click at [525, 282] on button "button" at bounding box center [524, 279] width 16 height 8
click at [525, 267] on button "button" at bounding box center [524, 265] width 16 height 8
click at [524, 236] on button "button" at bounding box center [524, 237] width 16 height 8
drag, startPoint x: 525, startPoint y: 222, endPoint x: 528, endPoint y: 207, distance: 15.3
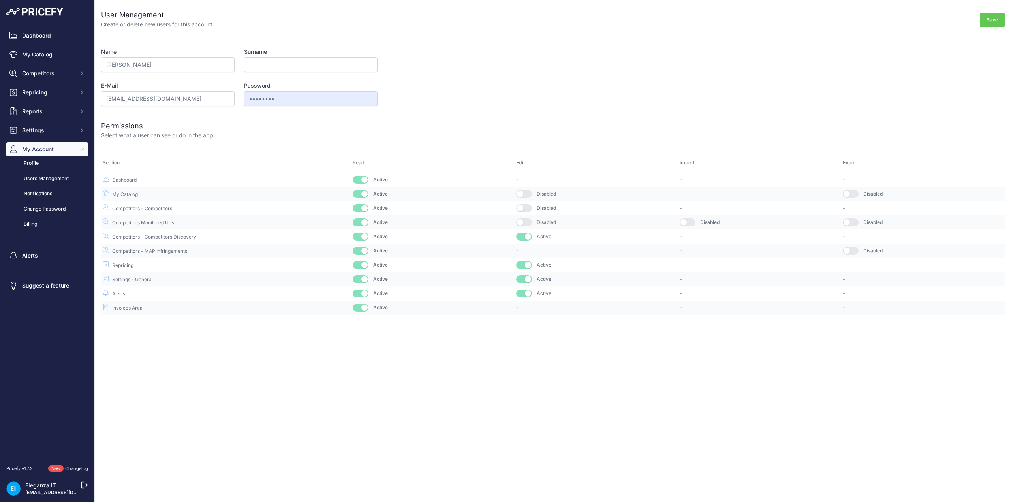
click at [525, 221] on button "button" at bounding box center [524, 222] width 16 height 8
drag, startPoint x: 528, startPoint y: 207, endPoint x: 528, endPoint y: 189, distance: 18.2
click at [528, 206] on button "button" at bounding box center [524, 208] width 16 height 8
click at [527, 190] on td "Disabled" at bounding box center [595, 194] width 163 height 14
click at [527, 192] on button "button" at bounding box center [524, 194] width 16 height 8
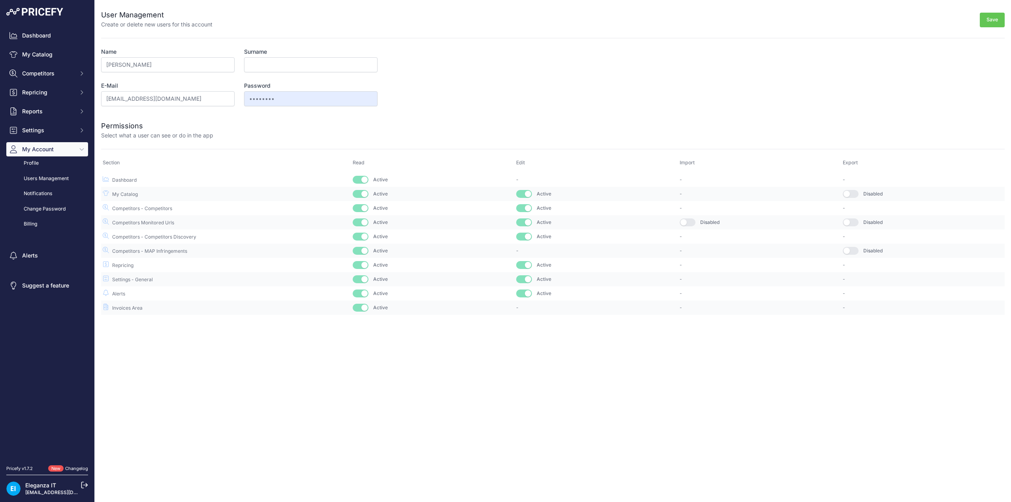
click at [689, 222] on button "button" at bounding box center [687, 222] width 16 height 8
click at [857, 194] on button "button" at bounding box center [850, 194] width 16 height 8
click at [855, 220] on button "button" at bounding box center [850, 222] width 16 height 8
drag, startPoint x: 854, startPoint y: 247, endPoint x: 860, endPoint y: 252, distance: 7.6
click at [855, 248] on button "button" at bounding box center [850, 251] width 16 height 8
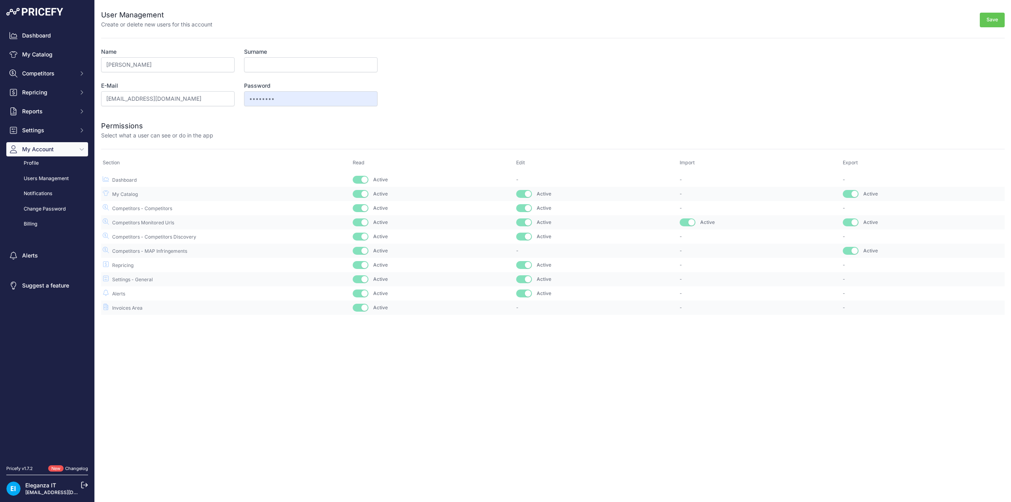
click at [992, 17] on button "Save" at bounding box center [991, 20] width 25 height 15
click at [300, 62] on input "Surname" at bounding box center [310, 64] width 133 height 15
type input "Girard"
click at [988, 21] on button "Save" at bounding box center [991, 20] width 25 height 15
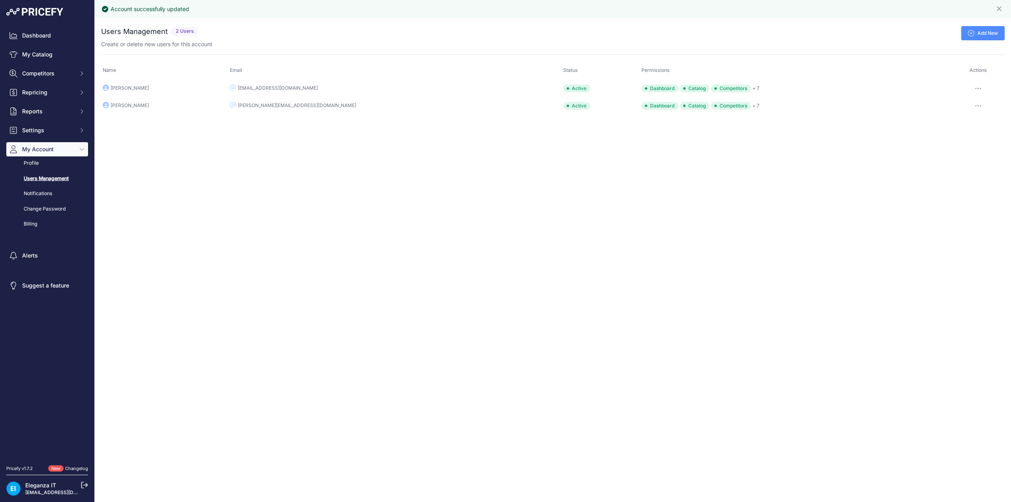
click at [982, 32] on link "Add New" at bounding box center [982, 33] width 43 height 14
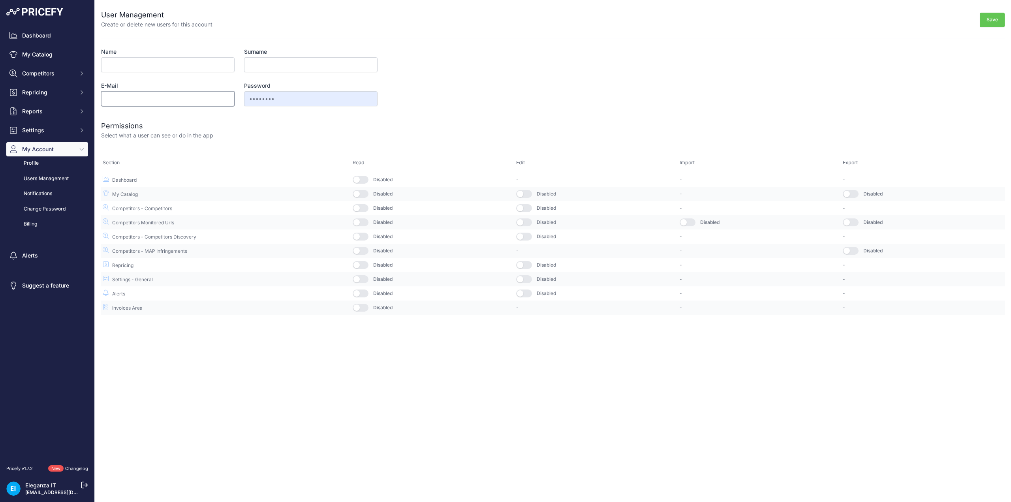
click at [161, 98] on input "E-Mail" at bounding box center [167, 98] width 133 height 15
paste input "[EMAIL_ADDRESS][DOMAIN_NAME]"
type input "[EMAIL_ADDRESS][DOMAIN_NAME]"
click at [150, 64] on input "Name" at bounding box center [167, 64] width 133 height 15
click at [143, 67] on input "Name" at bounding box center [167, 64] width 133 height 15
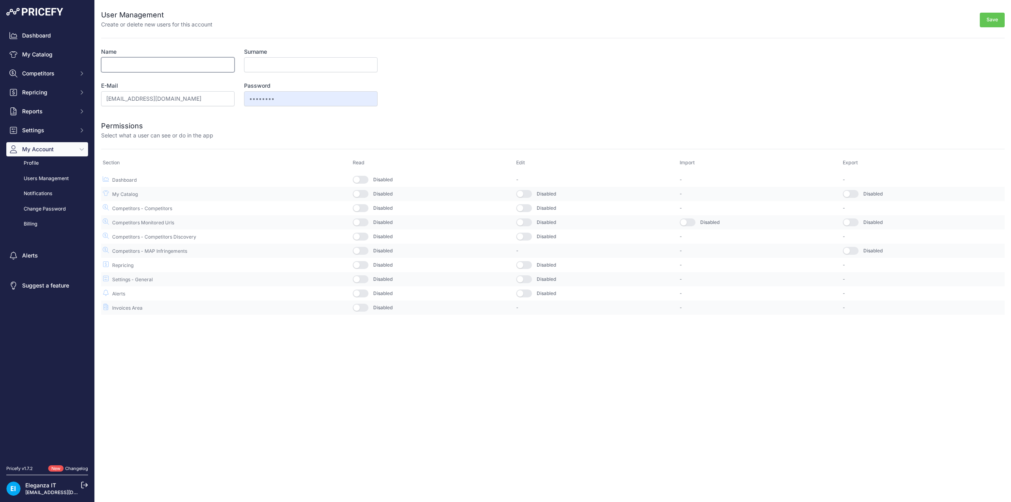
paste input "Marie-Lee Fournier"
drag, startPoint x: 137, startPoint y: 62, endPoint x: 191, endPoint y: 64, distance: 54.9
click at [191, 64] on input "Marie-Lee Fournier" at bounding box center [167, 64] width 133 height 15
type input "Marie-Lee"
click at [268, 64] on input "Surname" at bounding box center [310, 64] width 133 height 15
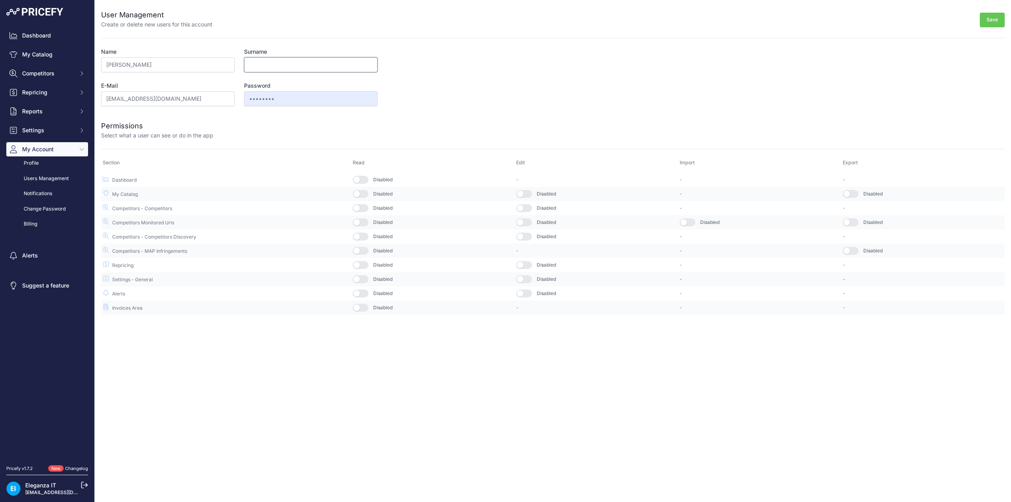
paste input "Fournier"
type input "Fournier"
click at [426, 67] on form "User Management Create or delete new users for this account Save Name Marie-Lee…" at bounding box center [552, 157] width 903 height 315
click at [367, 181] on button "button" at bounding box center [361, 180] width 16 height 8
click at [363, 191] on button "button" at bounding box center [361, 194] width 16 height 8
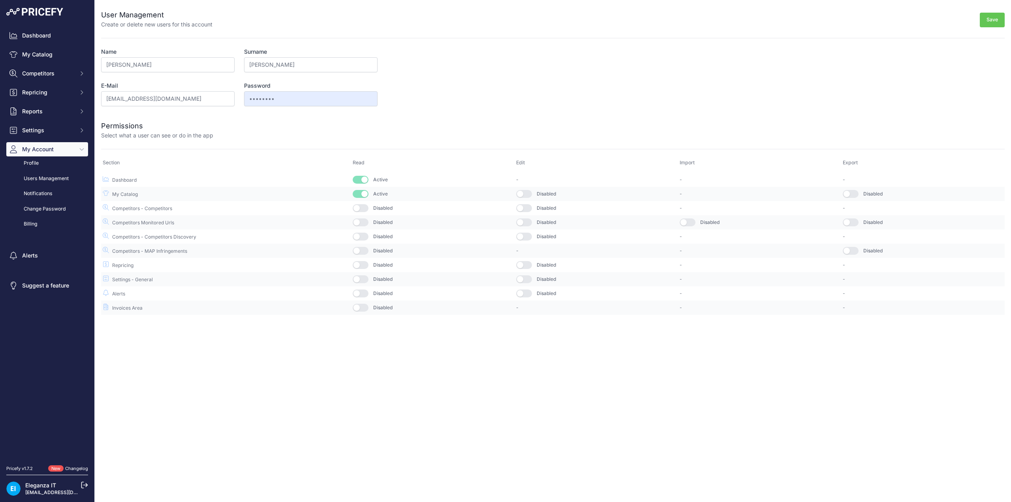
click at [366, 206] on button "button" at bounding box center [361, 208] width 16 height 8
click at [363, 223] on button "button" at bounding box center [361, 222] width 16 height 8
drag, startPoint x: 364, startPoint y: 236, endPoint x: 365, endPoint y: 249, distance: 12.3
click at [364, 236] on button "button" at bounding box center [361, 237] width 16 height 8
click at [365, 249] on button "button" at bounding box center [361, 251] width 16 height 8
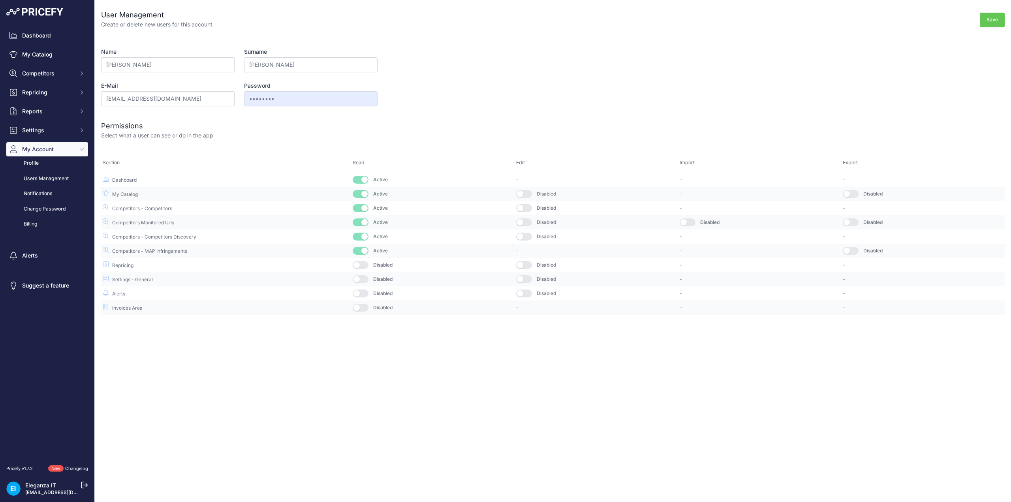
drag, startPoint x: 363, startPoint y: 261, endPoint x: 361, endPoint y: 275, distance: 14.7
click at [363, 261] on button "button" at bounding box center [361, 265] width 16 height 8
drag, startPoint x: 362, startPoint y: 276, endPoint x: 361, endPoint y: 285, distance: 9.5
click at [362, 277] on button "button" at bounding box center [361, 279] width 16 height 8
click at [363, 295] on button "button" at bounding box center [361, 293] width 16 height 8
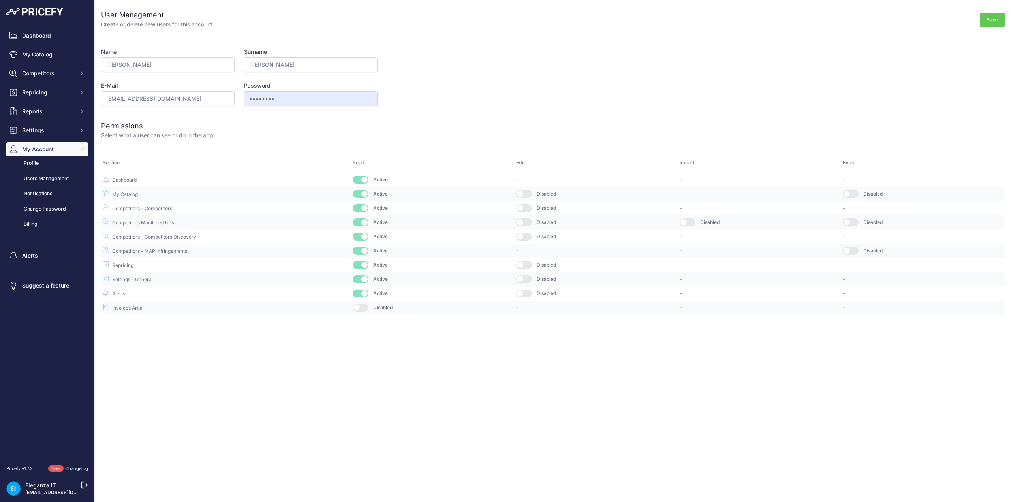
click at [362, 309] on button "button" at bounding box center [361, 308] width 16 height 8
click at [525, 295] on button "button" at bounding box center [524, 293] width 16 height 8
click at [525, 276] on button "button" at bounding box center [524, 279] width 16 height 8
click at [526, 266] on button "button" at bounding box center [524, 265] width 16 height 8
click at [523, 234] on button "button" at bounding box center [524, 237] width 16 height 8
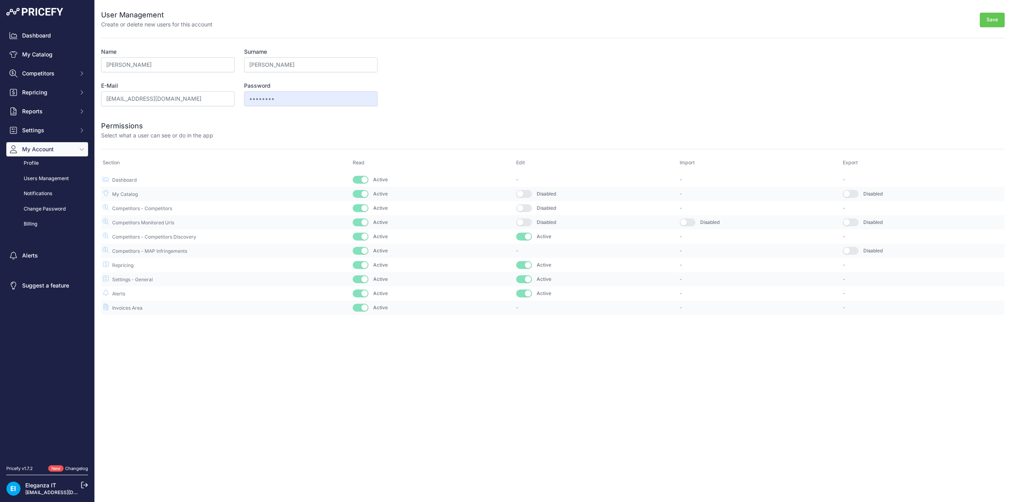
click at [525, 206] on button "button" at bounding box center [524, 208] width 16 height 8
click at [523, 191] on button "button" at bounding box center [524, 194] width 16 height 8
click at [525, 226] on td "Disabled" at bounding box center [595, 222] width 163 height 14
click at [688, 221] on button "button" at bounding box center [687, 222] width 16 height 8
click at [523, 218] on td "Disabled" at bounding box center [595, 222] width 163 height 14
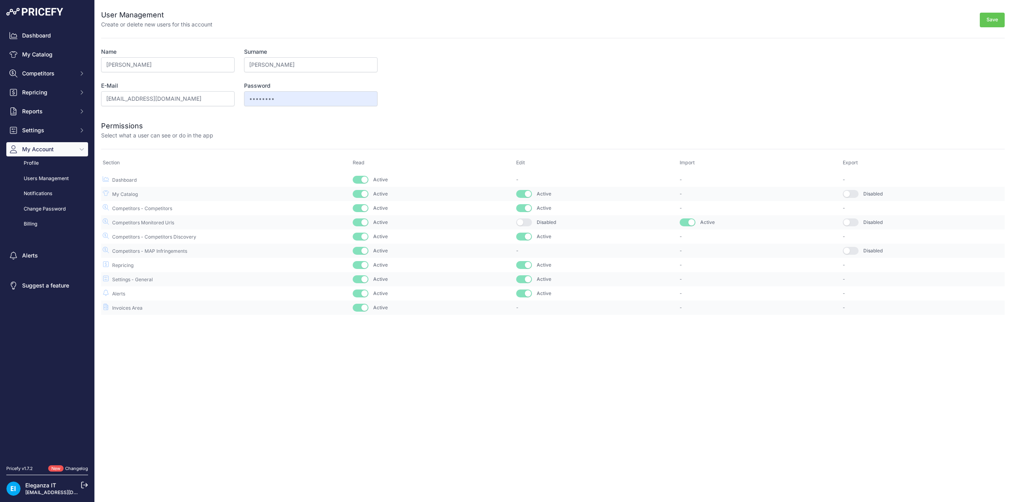
click at [527, 222] on button "button" at bounding box center [524, 222] width 16 height 8
click at [849, 248] on button "button" at bounding box center [850, 251] width 16 height 8
drag, startPoint x: 851, startPoint y: 221, endPoint x: 849, endPoint y: 196, distance: 25.3
click at [851, 220] on button "button" at bounding box center [850, 222] width 16 height 8
click at [849, 191] on button "button" at bounding box center [850, 194] width 16 height 8
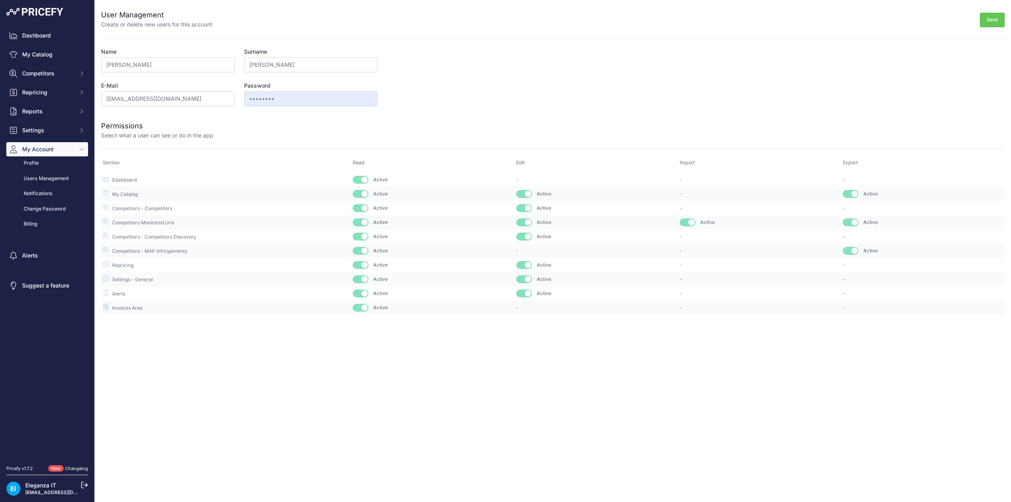
click at [991, 19] on button "Save" at bounding box center [991, 20] width 25 height 15
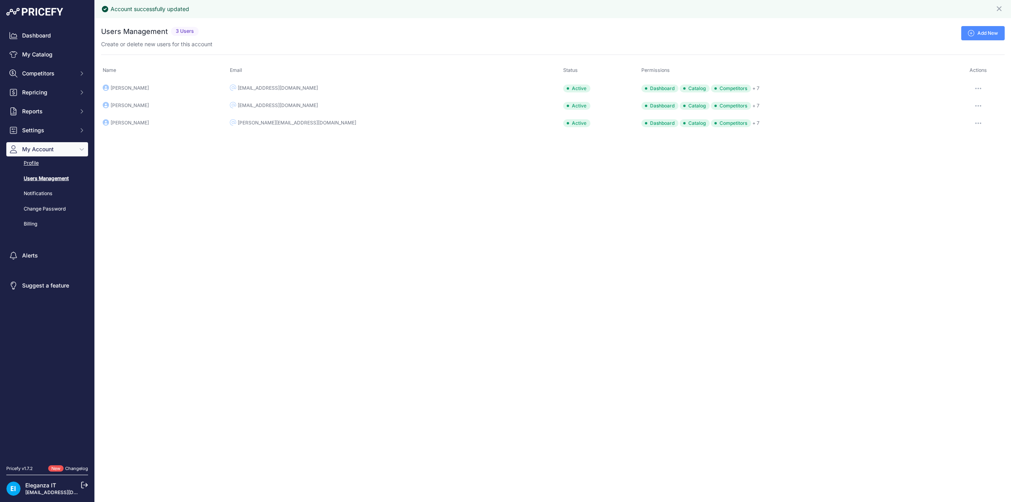
click at [36, 161] on link "Profile" at bounding box center [47, 163] width 82 height 14
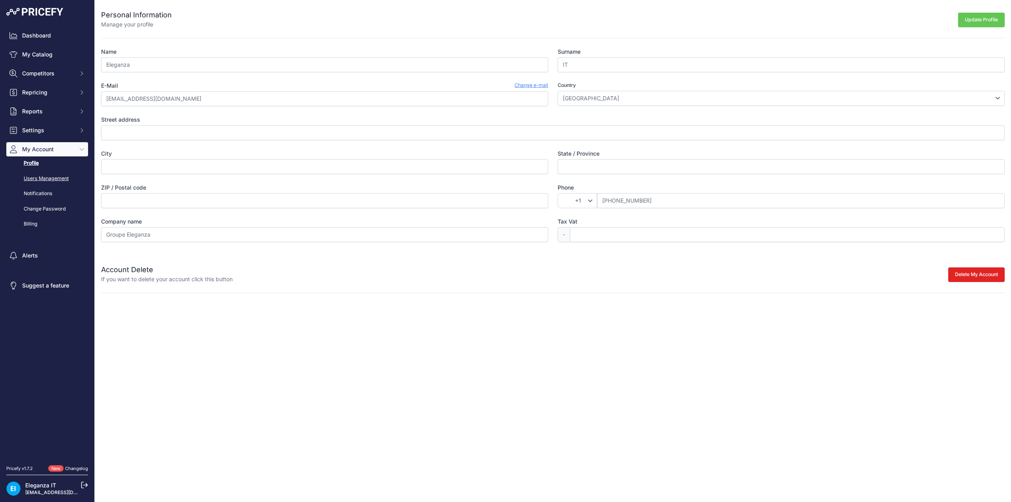
click at [34, 179] on link "Users Management" at bounding box center [47, 179] width 82 height 14
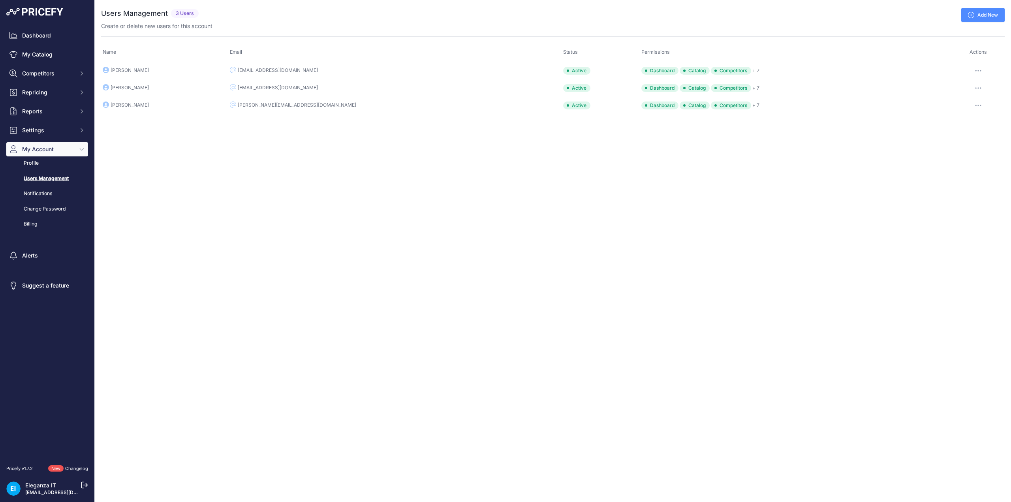
click at [71, 469] on link "Changelog" at bounding box center [76, 468] width 23 height 6
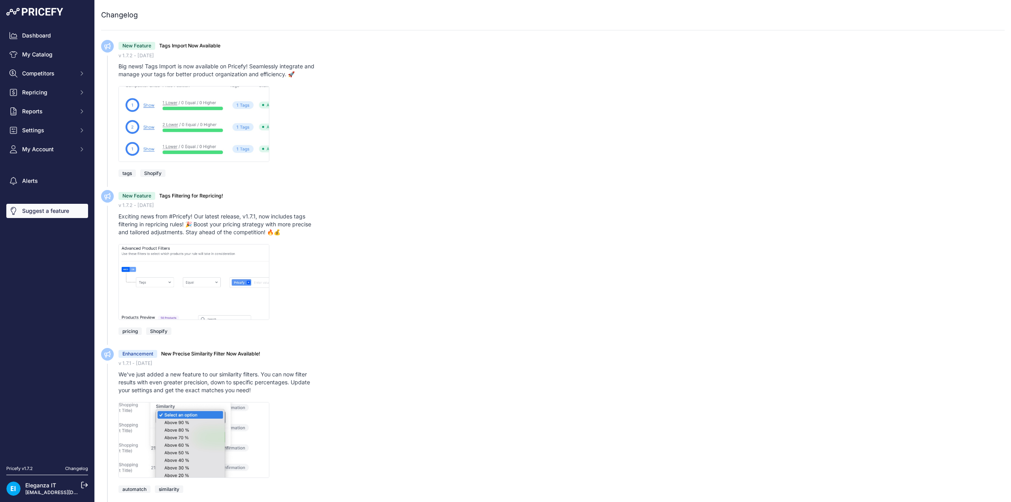
click at [37, 205] on link "Suggest a feature" at bounding box center [47, 211] width 82 height 14
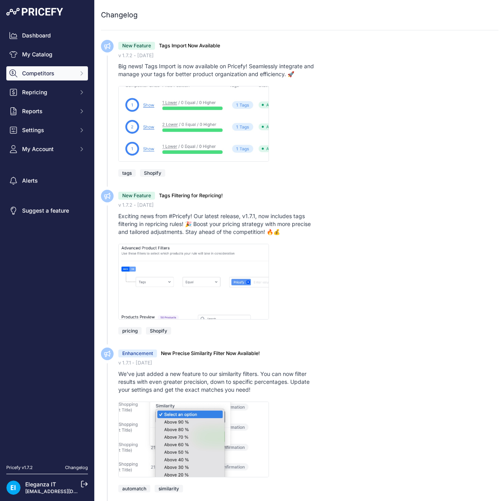
click at [68, 69] on button "Competitors" at bounding box center [47, 73] width 82 height 14
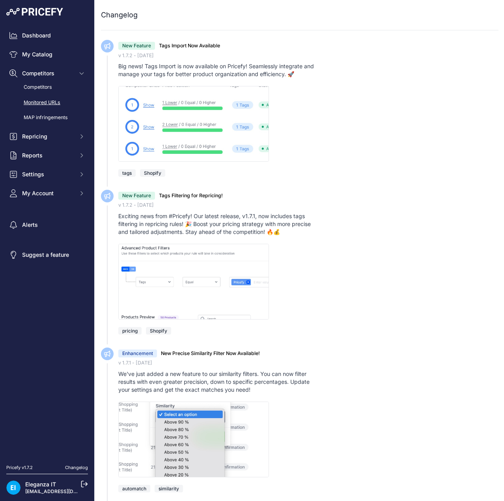
click at [58, 99] on link "Monitored URLs" at bounding box center [47, 103] width 82 height 14
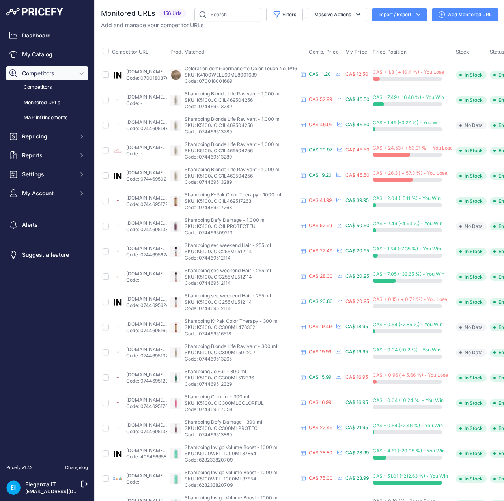
click at [469, 13] on link "Add Monitored URL" at bounding box center [465, 14] width 67 height 13
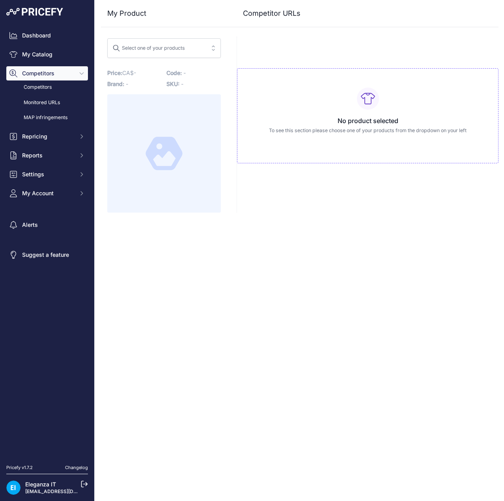
click at [272, 234] on div "Close My Product Competitor URLs" at bounding box center [300, 250] width 411 height 501
click at [172, 49] on div "Select one of your products" at bounding box center [149, 47] width 73 height 10
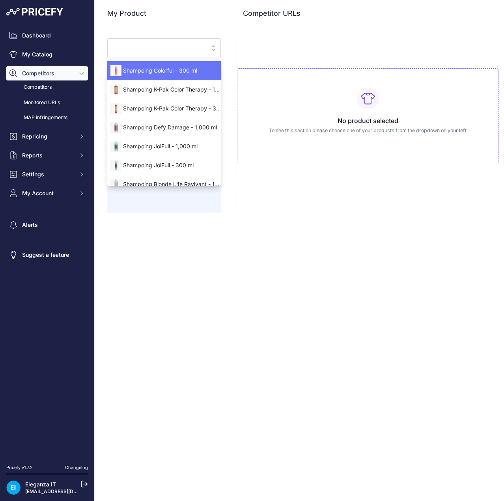
click at [257, 46] on div "No product selected To see this section please choose one of your products from…" at bounding box center [368, 125] width 262 height 176
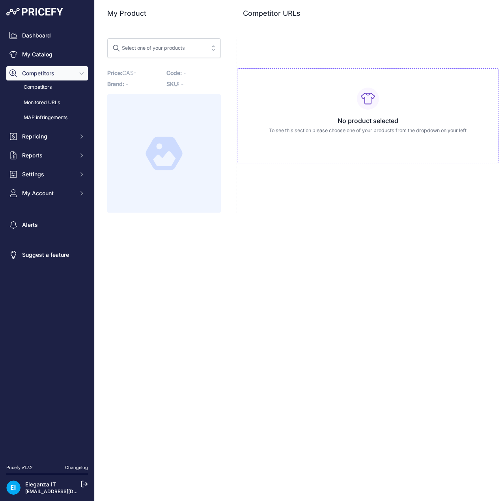
click at [192, 49] on span "Select one of your products" at bounding box center [159, 48] width 92 height 13
type input "d"
click at [158, 69] on div "No results match your search" at bounding box center [164, 68] width 114 height 14
drag, startPoint x: 124, startPoint y: 48, endPoint x: 108, endPoint y: 49, distance: 15.8
click at [108, 49] on button "Select one of your products d" at bounding box center [164, 48] width 114 height 20
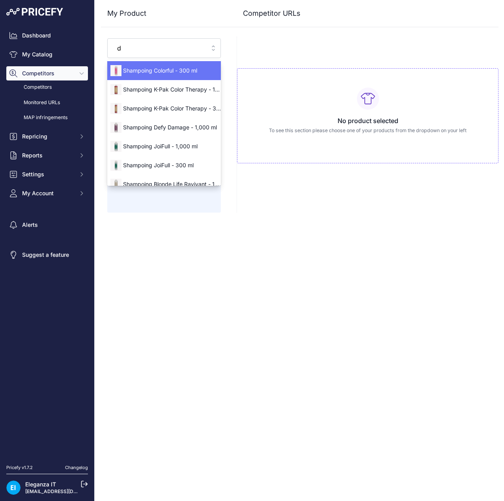
click at [195, 49] on input "d" at bounding box center [159, 48] width 92 height 13
click at [313, 251] on div "Close My Product Competitor URLs" at bounding box center [300, 250] width 411 height 501
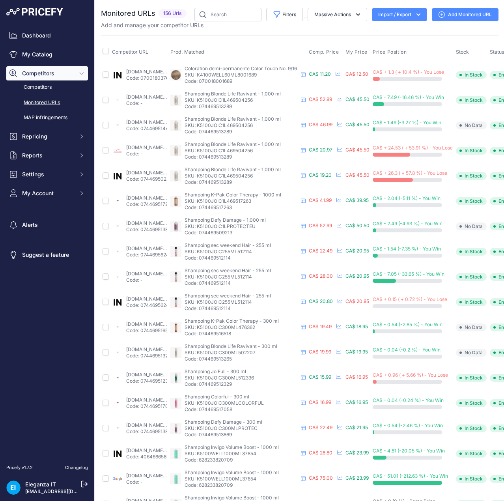
click at [470, 16] on link "Add Monitored URL" at bounding box center [465, 14] width 67 height 13
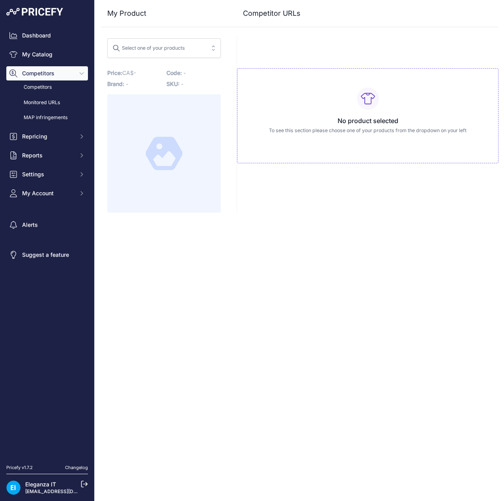
click at [169, 37] on div "My Product Competitor URLs" at bounding box center [300, 106] width 398 height 213
click at [160, 55] on button "Select one of your products" at bounding box center [164, 48] width 114 height 20
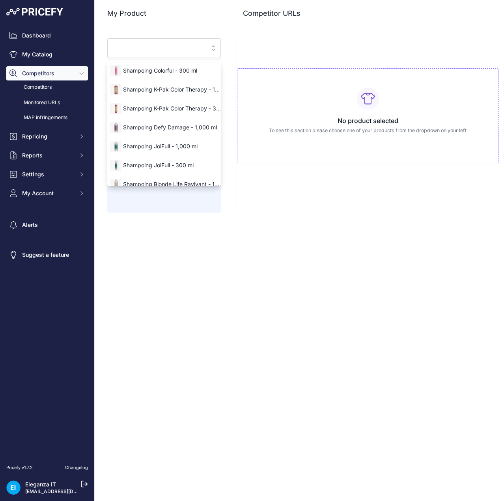
click at [381, 266] on div "Close My Product Competitor URLs" at bounding box center [300, 250] width 411 height 501
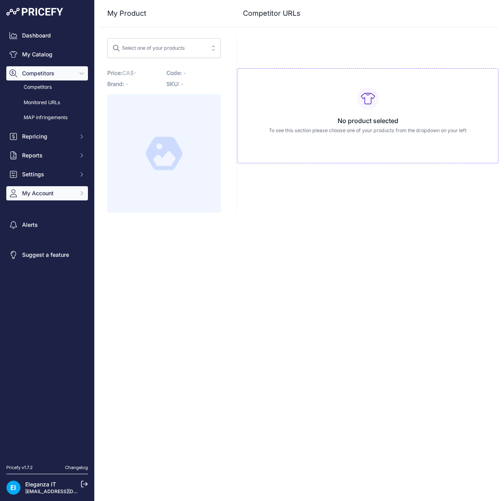
click at [50, 194] on span "My Account" at bounding box center [48, 193] width 52 height 8
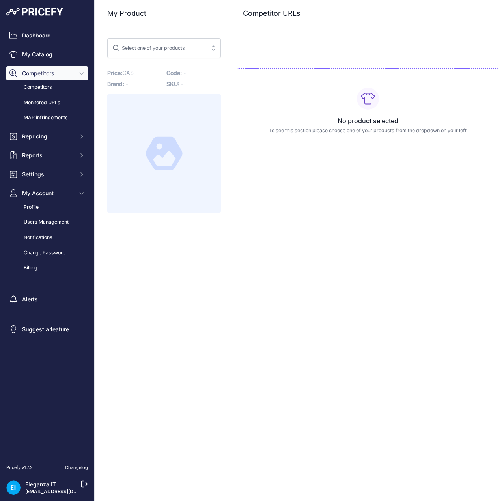
click at [52, 225] on link "Users Management" at bounding box center [47, 223] width 82 height 14
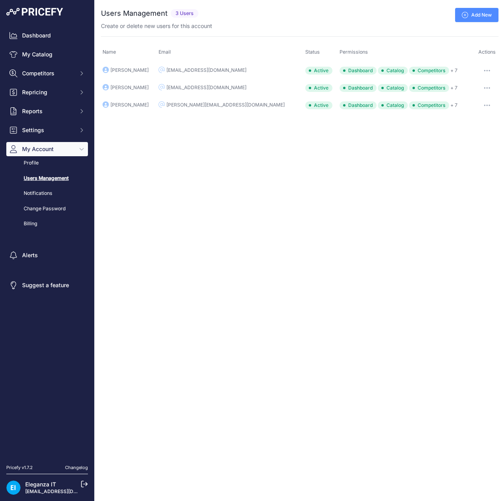
click at [152, 184] on div "Close You are not connected to the internet. ..." at bounding box center [300, 250] width 411 height 501
click at [487, 71] on icon "button" at bounding box center [487, 70] width 1 height 1
click at [460, 84] on link "Edit" at bounding box center [472, 87] width 51 height 13
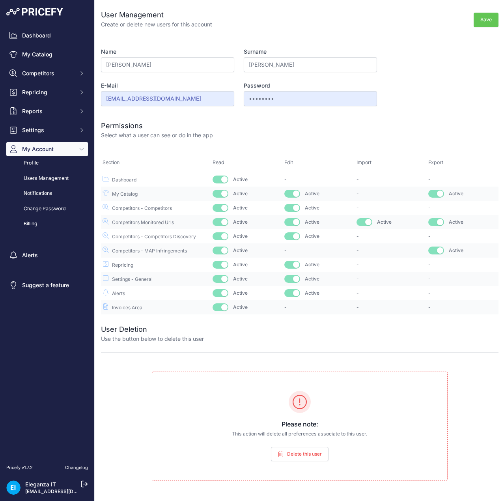
click at [147, 161] on p "Section" at bounding box center [134, 163] width 63 height 8
click at [255, 130] on div at bounding box center [356, 129] width 286 height 19
drag, startPoint x: 236, startPoint y: 129, endPoint x: 245, endPoint y: 124, distance: 9.5
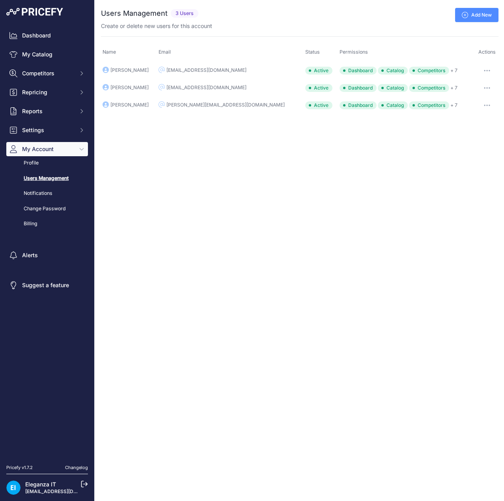
click at [484, 88] on icon "button" at bounding box center [487, 88] width 6 height 2
click at [469, 103] on link "Edit" at bounding box center [472, 104] width 51 height 13
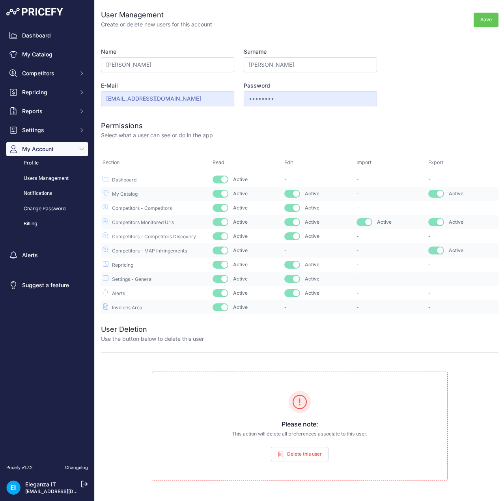
click at [122, 146] on form "User Management Create or delete new users for this account Save Name [PERSON_N…" at bounding box center [300, 157] width 398 height 315
click at [137, 150] on form "User Management Create or delete new users for this account Save Name [PERSON_N…" at bounding box center [300, 157] width 398 height 315
click at [45, 72] on span "Competitors" at bounding box center [48, 73] width 52 height 8
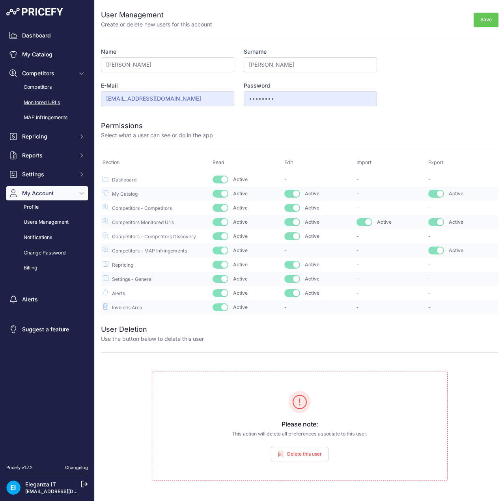
click at [41, 103] on link "Monitored URLs" at bounding box center [47, 103] width 82 height 14
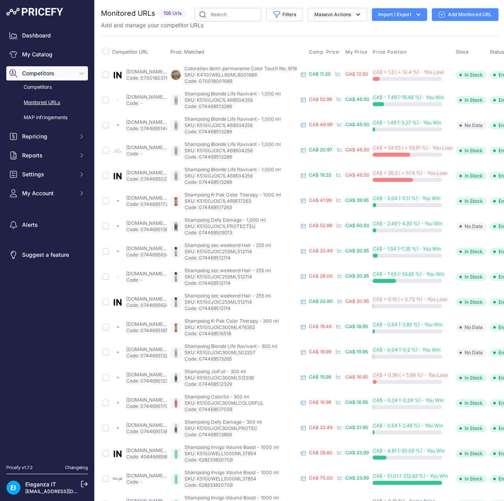
click at [465, 14] on link "Add Monitored URL" at bounding box center [465, 14] width 67 height 13
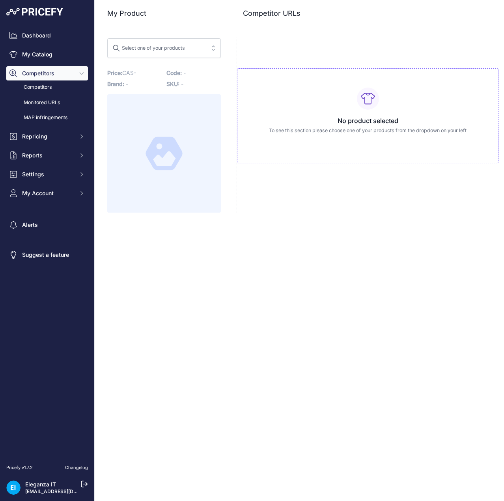
click at [180, 43] on div "Select one of your products" at bounding box center [149, 47] width 73 height 10
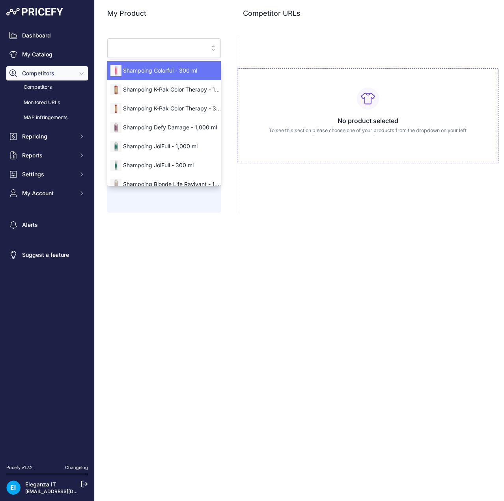
click at [107, 38] on button "Select one of your products" at bounding box center [164, 48] width 114 height 20
click at [167, 47] on input "search" at bounding box center [159, 48] width 92 height 13
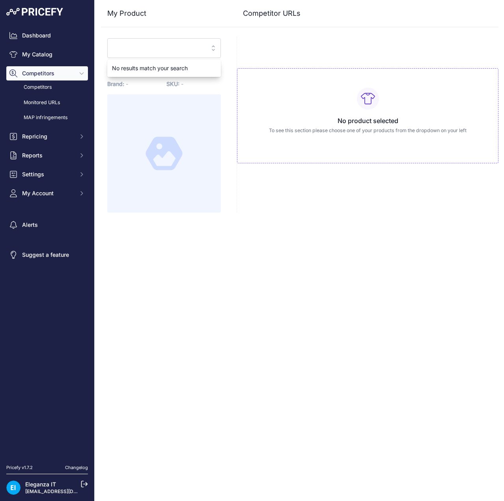
click at [107, 38] on button "Select one of your products" at bounding box center [164, 48] width 114 height 20
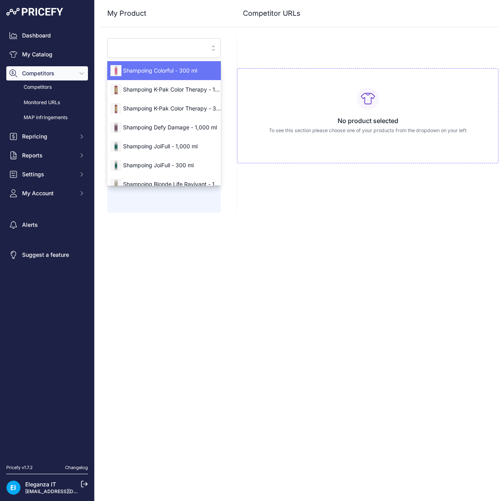
click at [107, 38] on button "Select one of your products" at bounding box center [164, 48] width 114 height 20
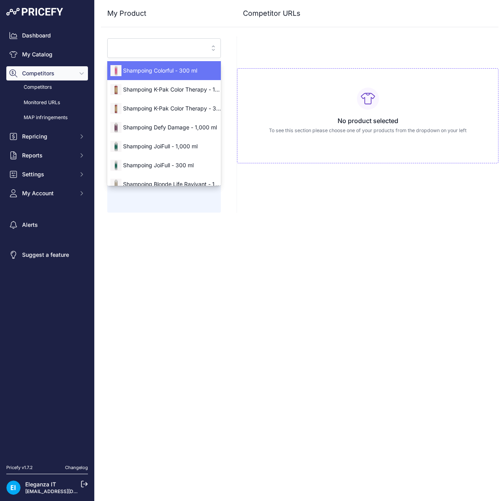
click at [168, 30] on div "My Product Competitor URLs" at bounding box center [300, 106] width 398 height 213
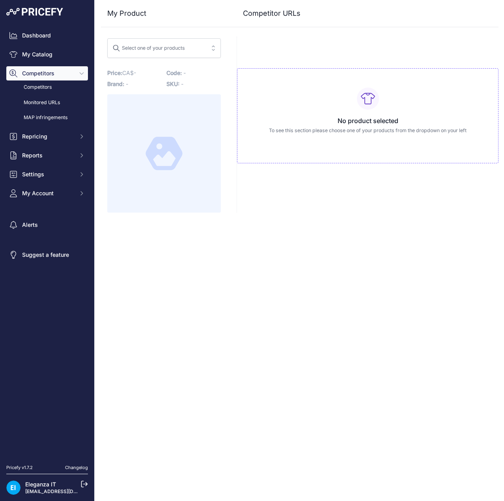
click at [152, 49] on div "Select one of your products" at bounding box center [149, 47] width 73 height 10
type input "d"
